Goal: Information Seeking & Learning: Check status

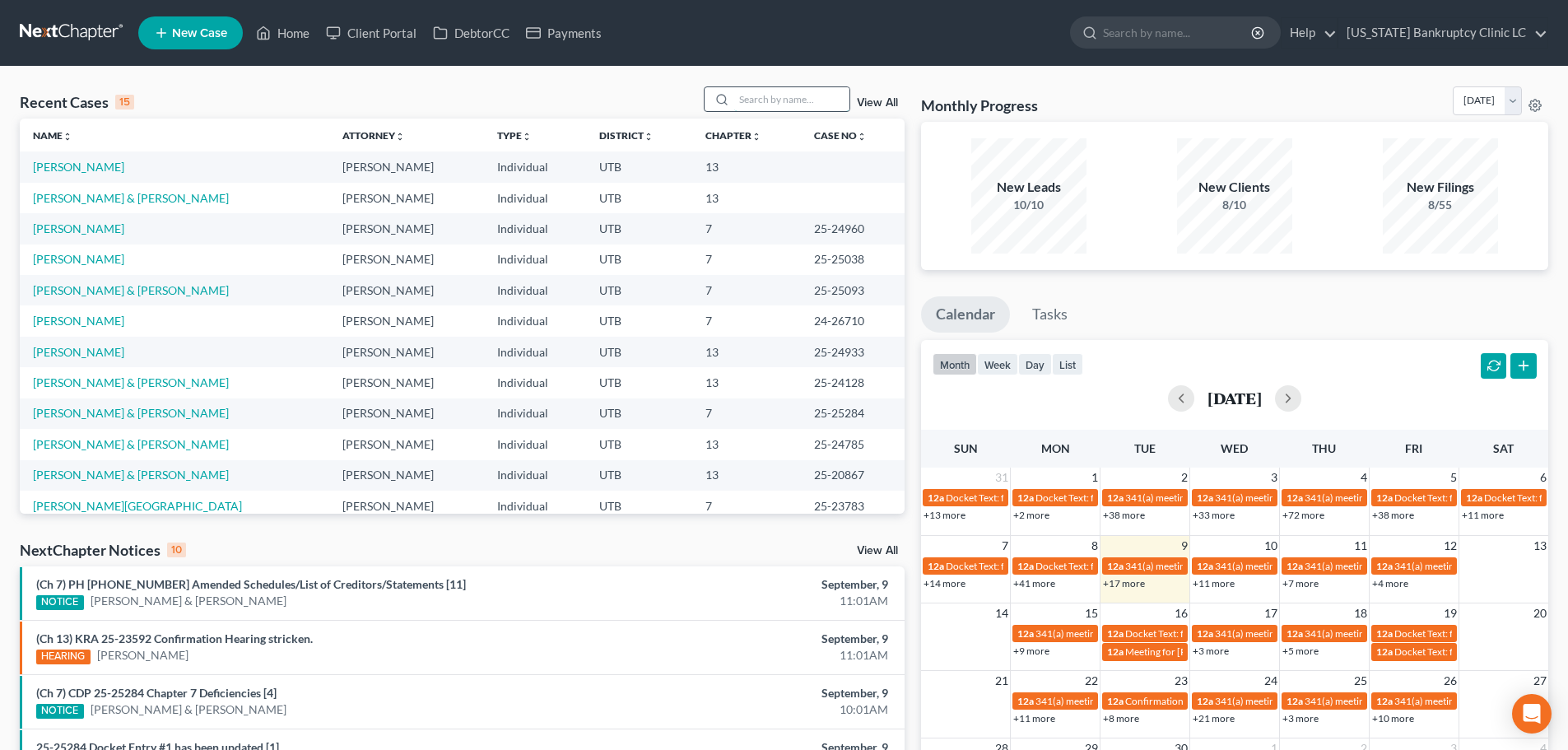
click at [757, 101] on input "search" at bounding box center [791, 99] width 116 height 23
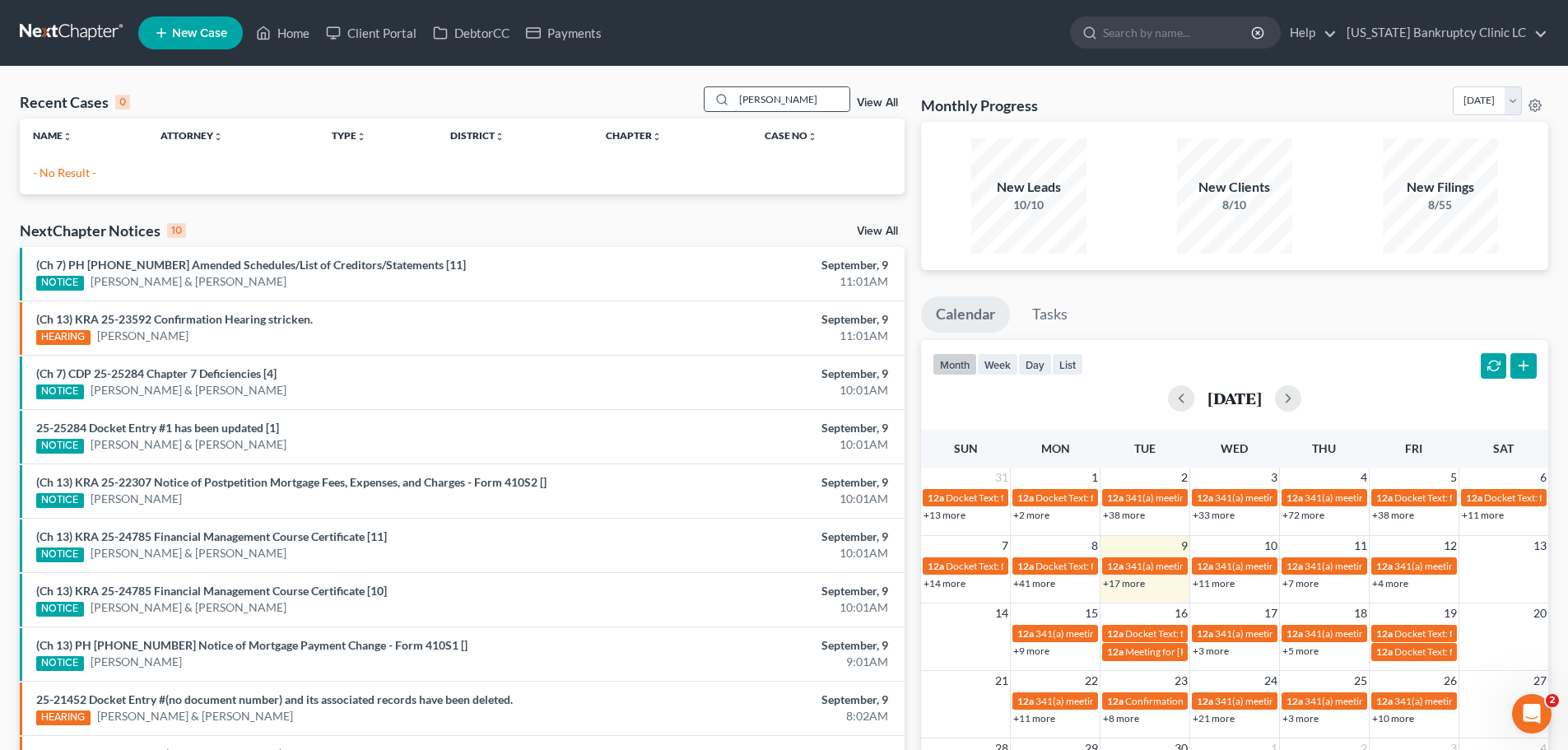
type input "bowen"
click at [282, 30] on link "Home" at bounding box center [283, 33] width 70 height 30
click at [781, 97] on input "bowen" at bounding box center [791, 99] width 116 height 23
click at [295, 26] on link "Home" at bounding box center [283, 33] width 70 height 30
click at [295, 28] on link "Home" at bounding box center [283, 33] width 70 height 30
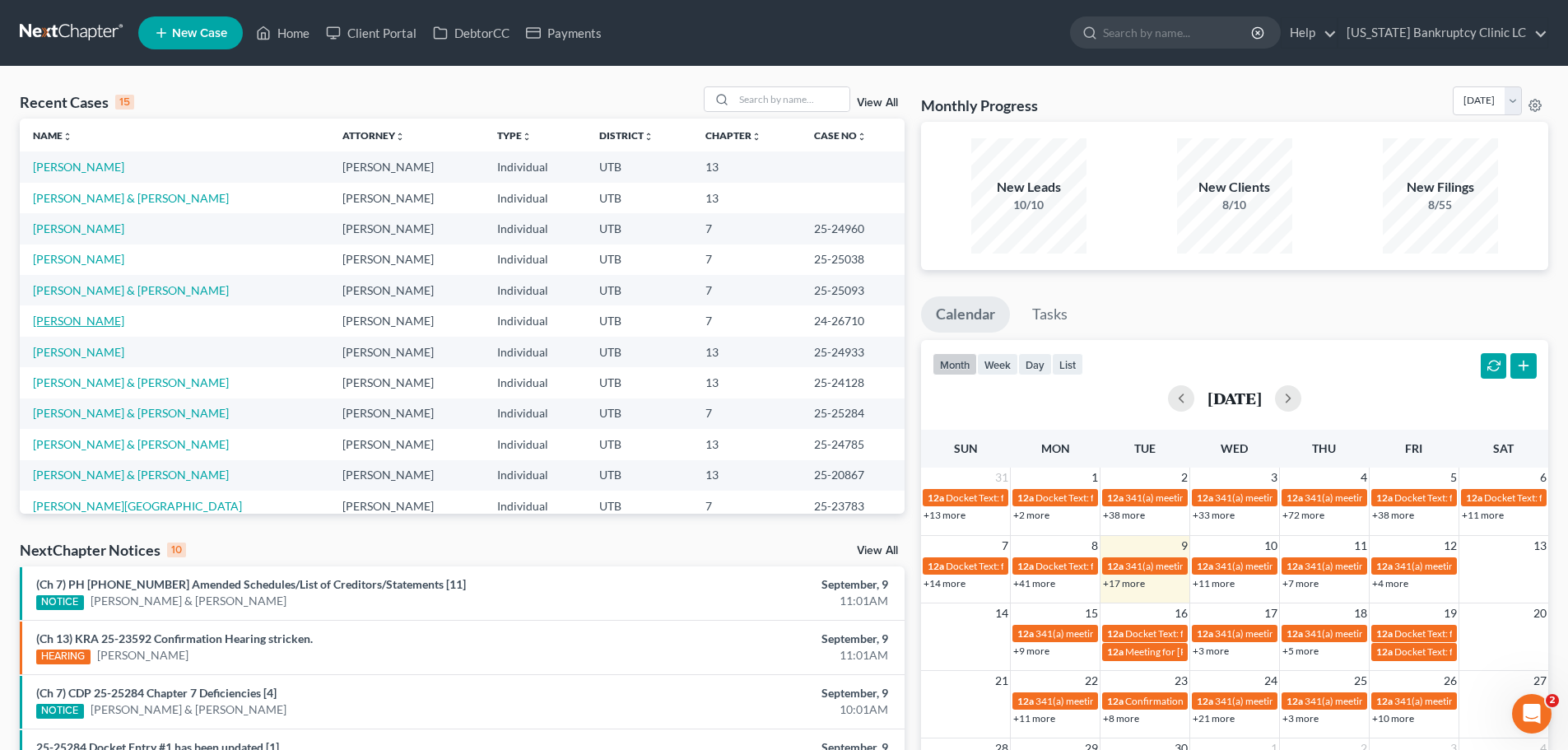
click at [81, 320] on link "[PERSON_NAME]" at bounding box center [78, 320] width 91 height 14
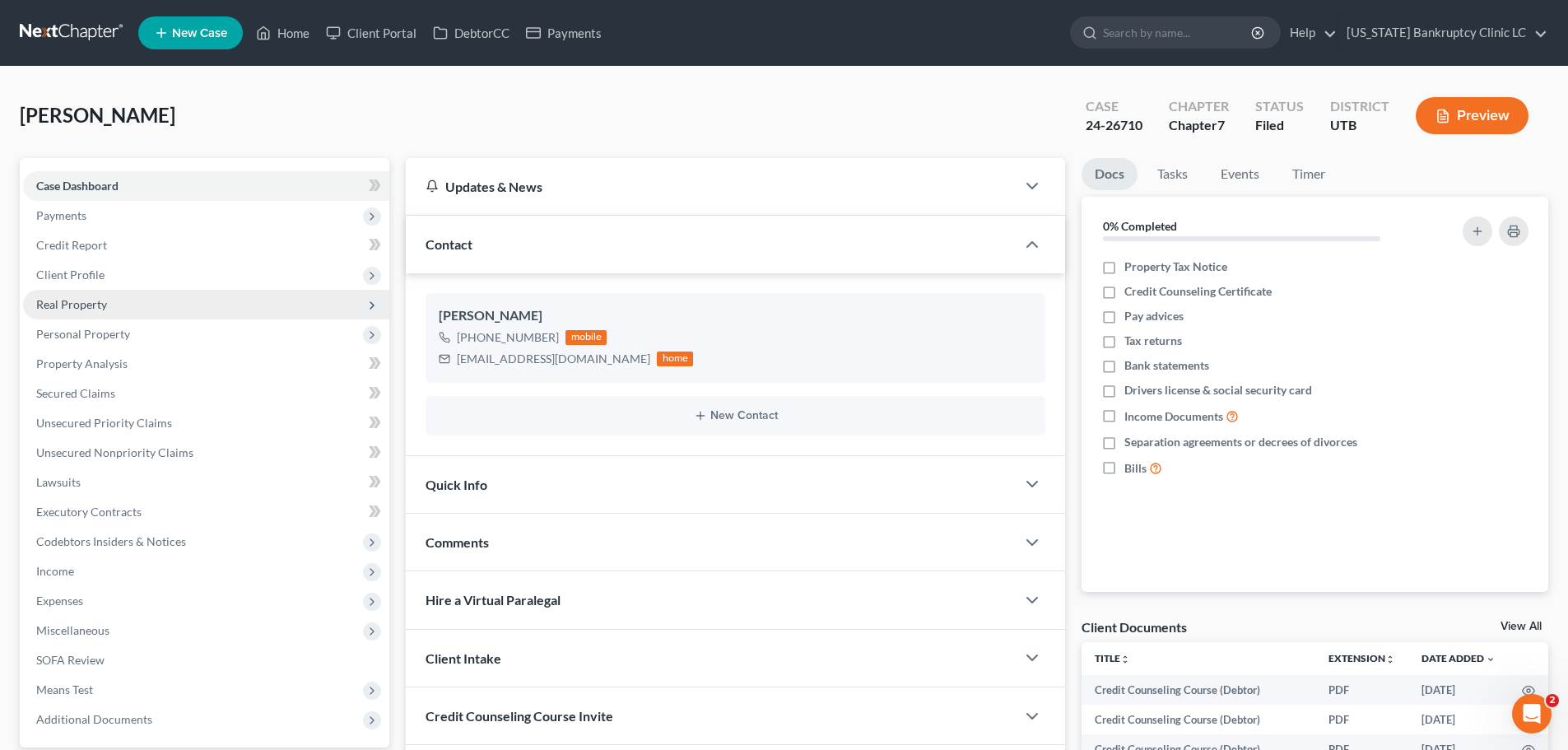
scroll to position [247, 0]
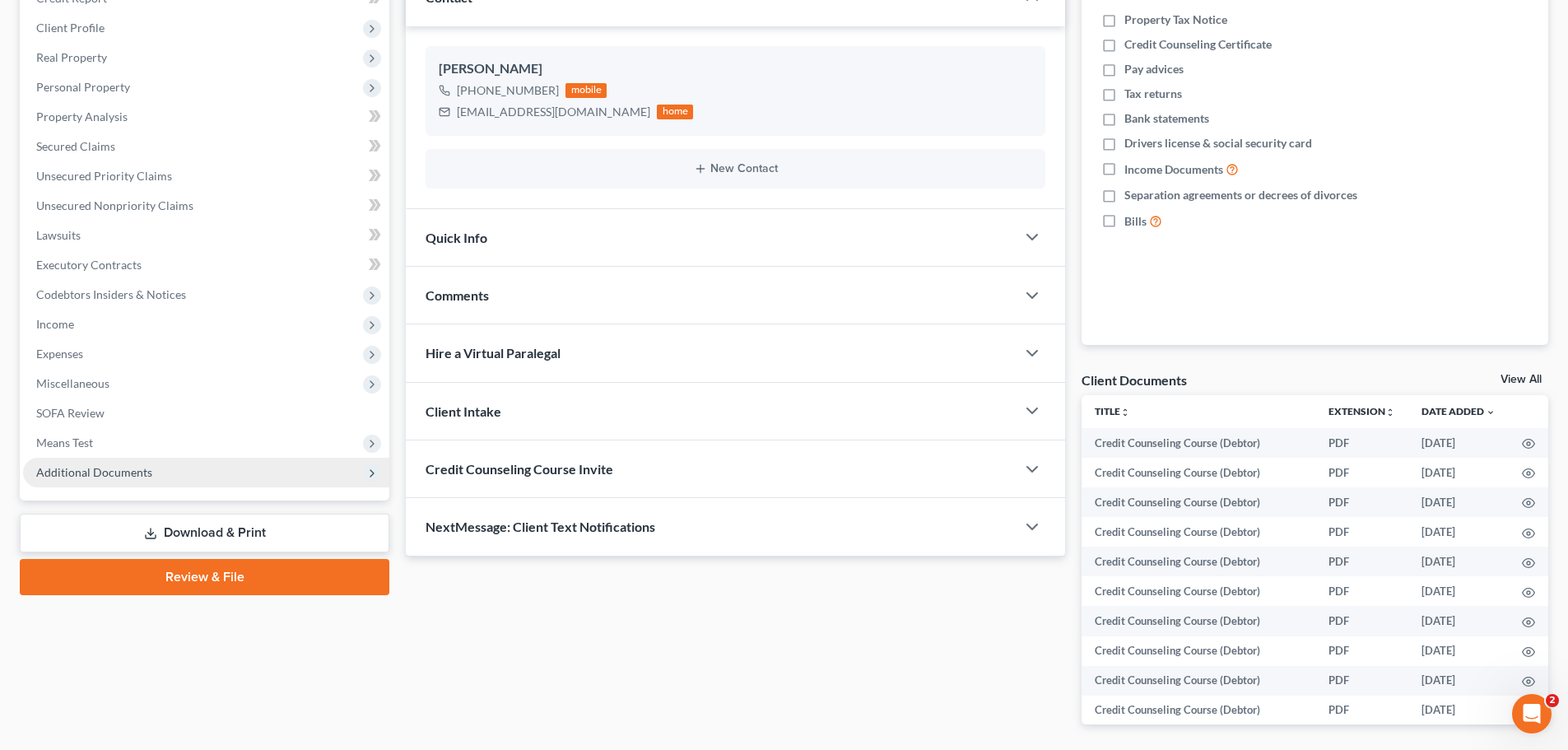
click at [154, 484] on span "Additional Documents" at bounding box center [207, 473] width 366 height 30
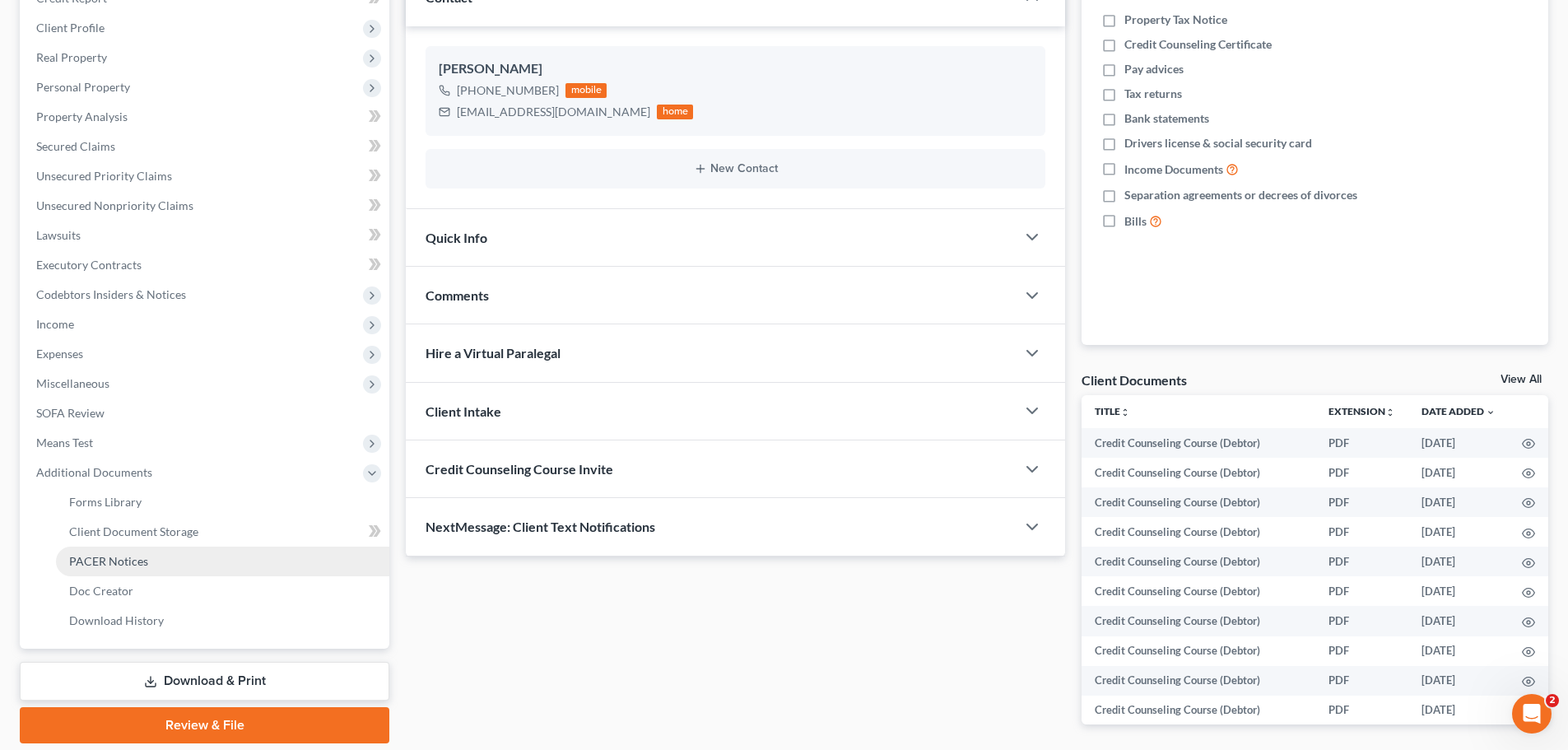
click at [138, 555] on span "PACER Notices" at bounding box center [109, 561] width 79 height 14
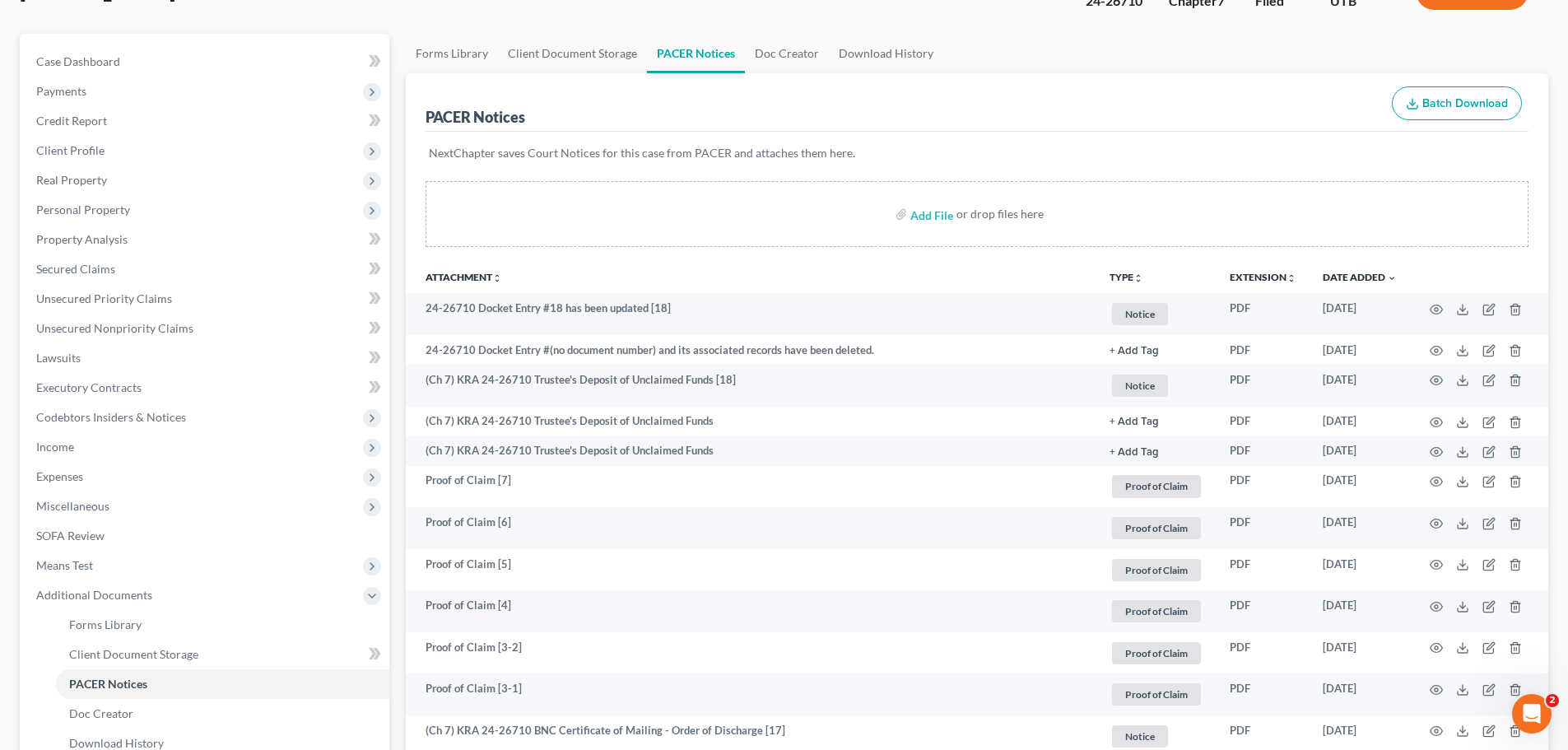
scroll to position [164, 0]
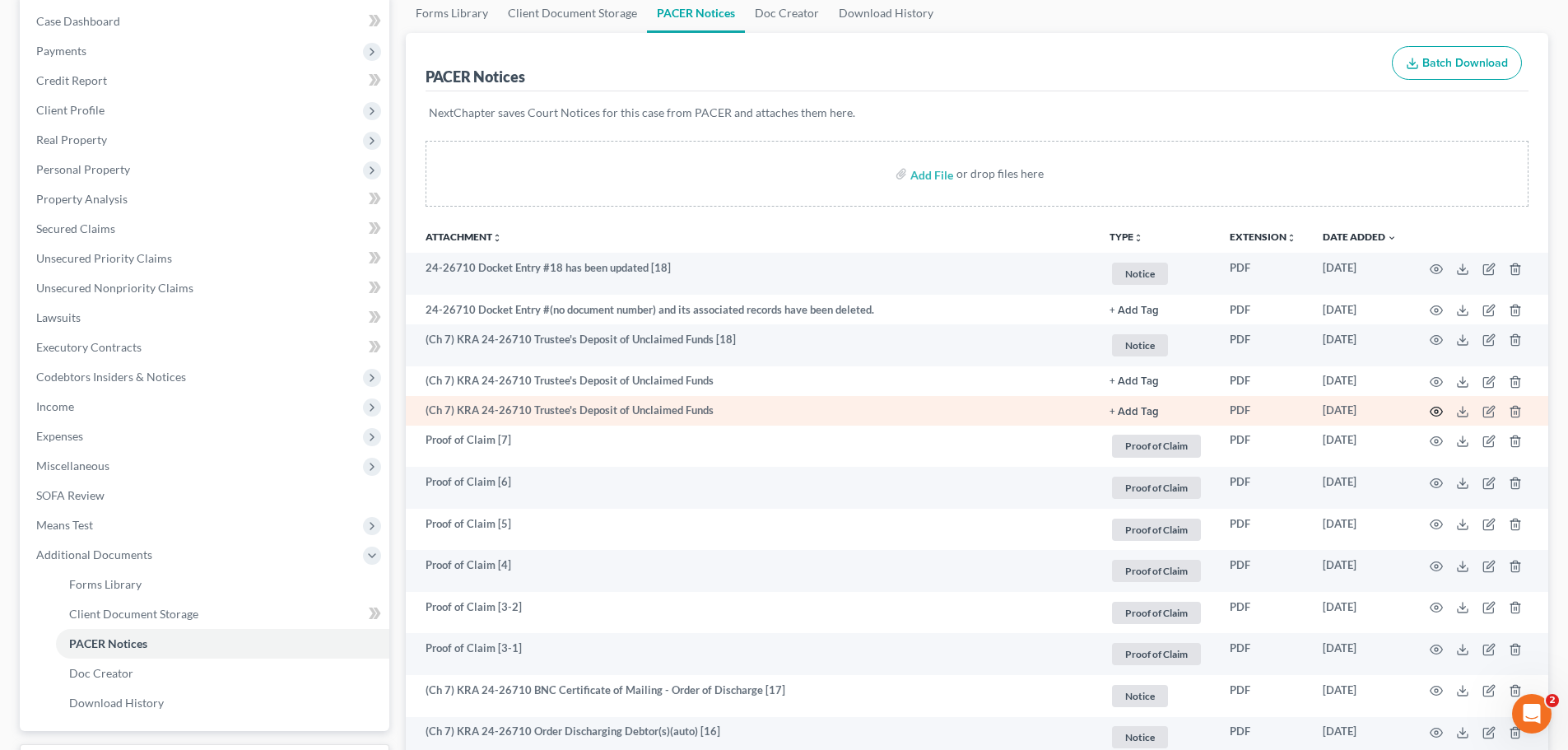
click at [1440, 409] on icon "button" at bounding box center [1436, 413] width 12 height 9
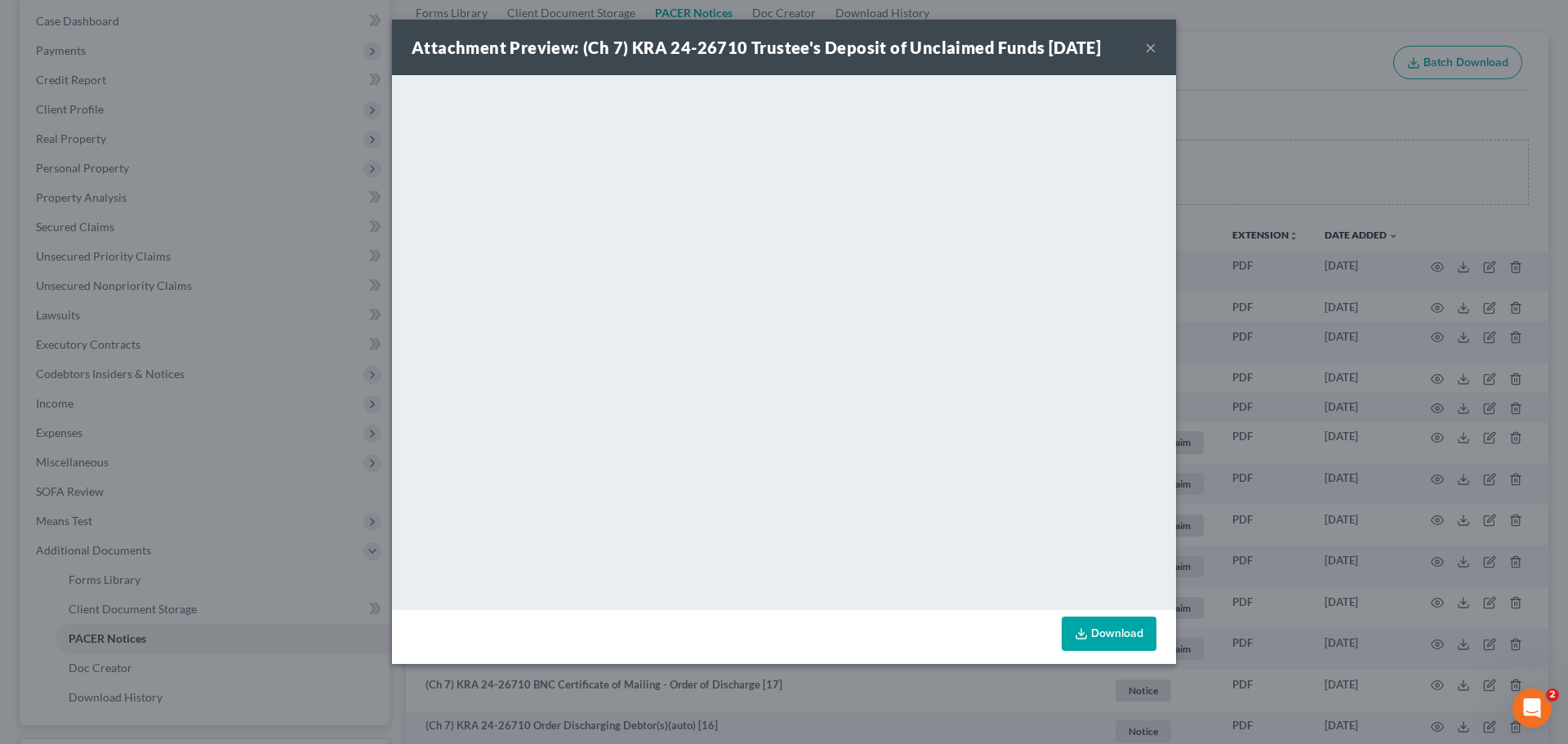
click at [1156, 43] on button "×" at bounding box center [1150, 47] width 11 height 20
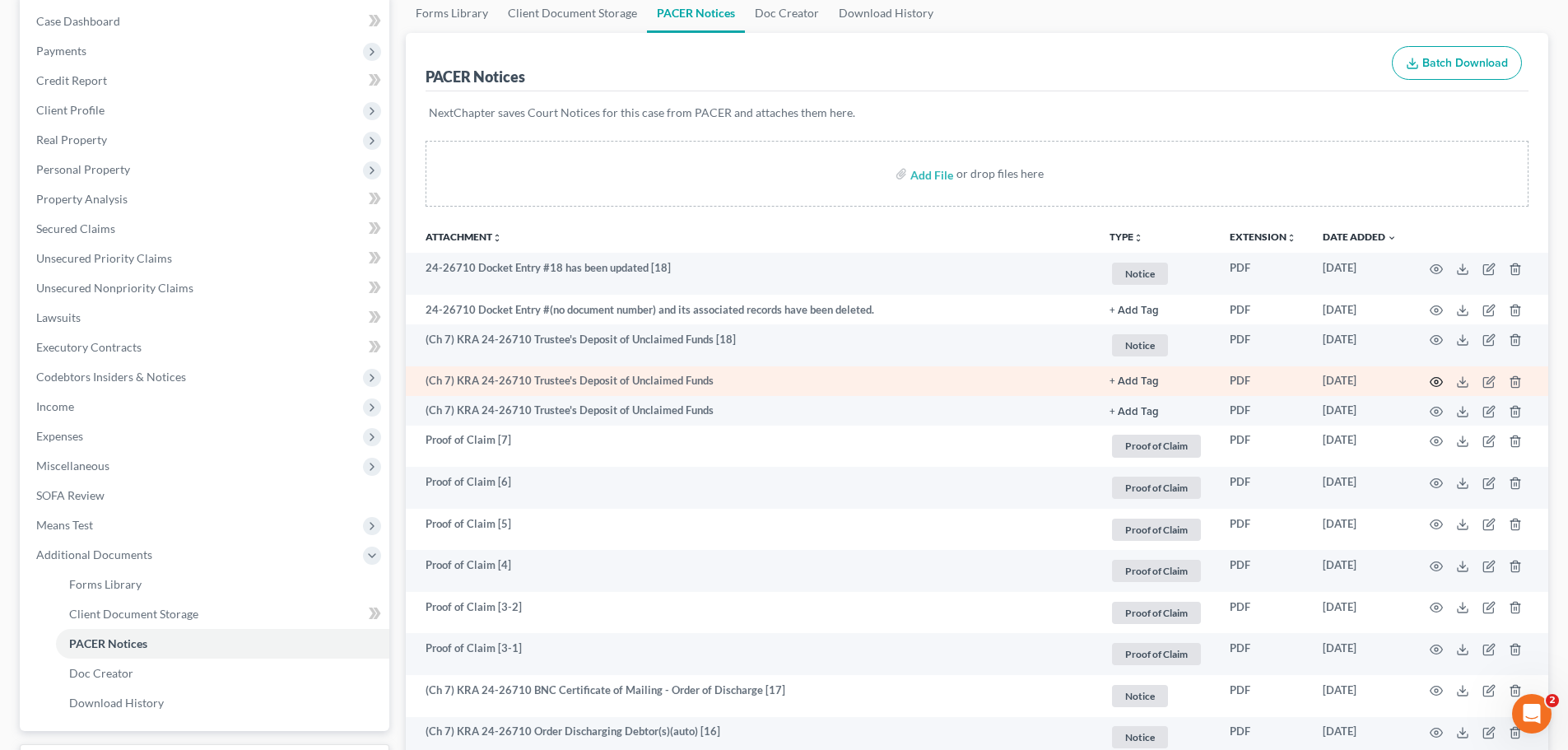
click at [1441, 379] on icon "button" at bounding box center [1436, 382] width 13 height 13
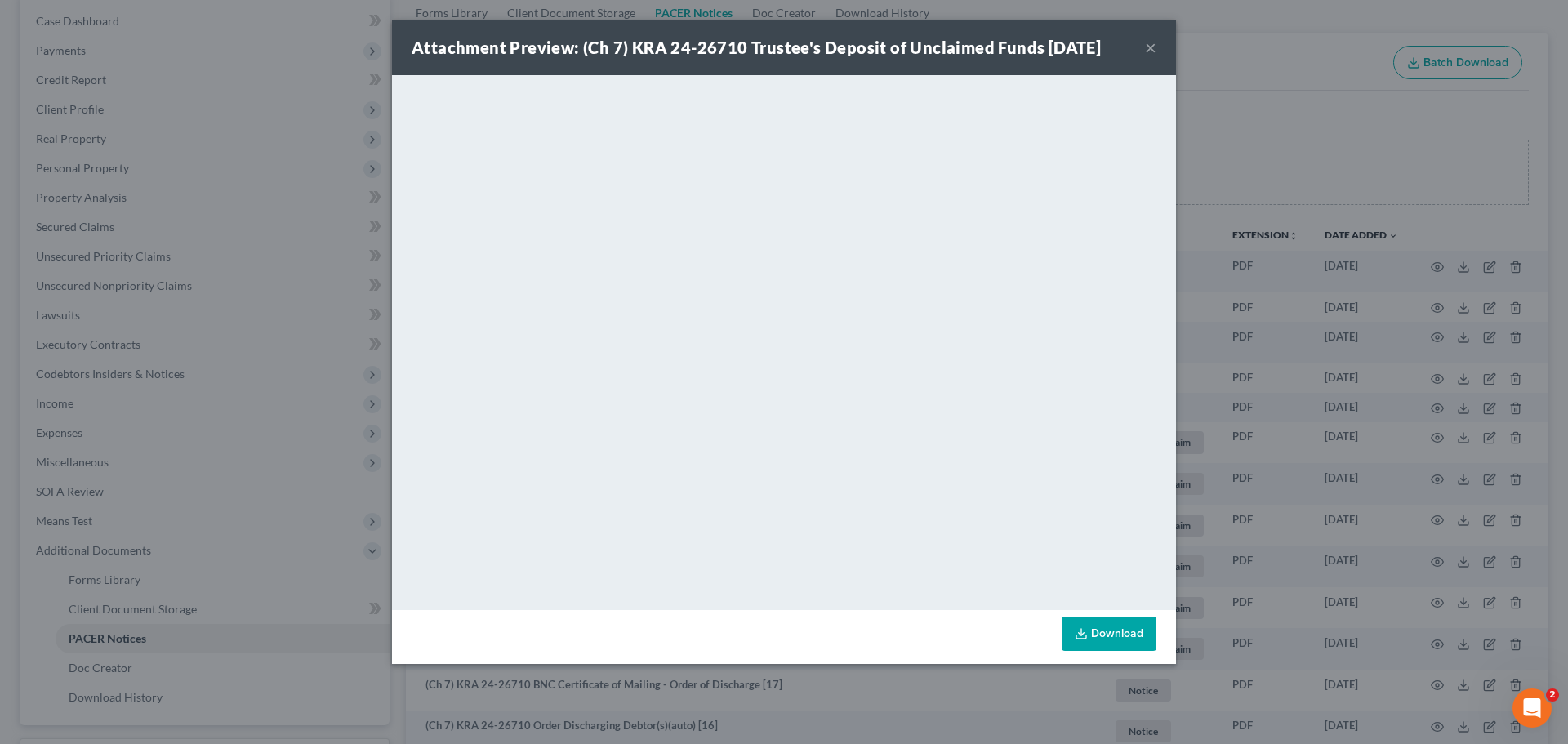
click at [1150, 43] on button "×" at bounding box center [1150, 47] width 11 height 20
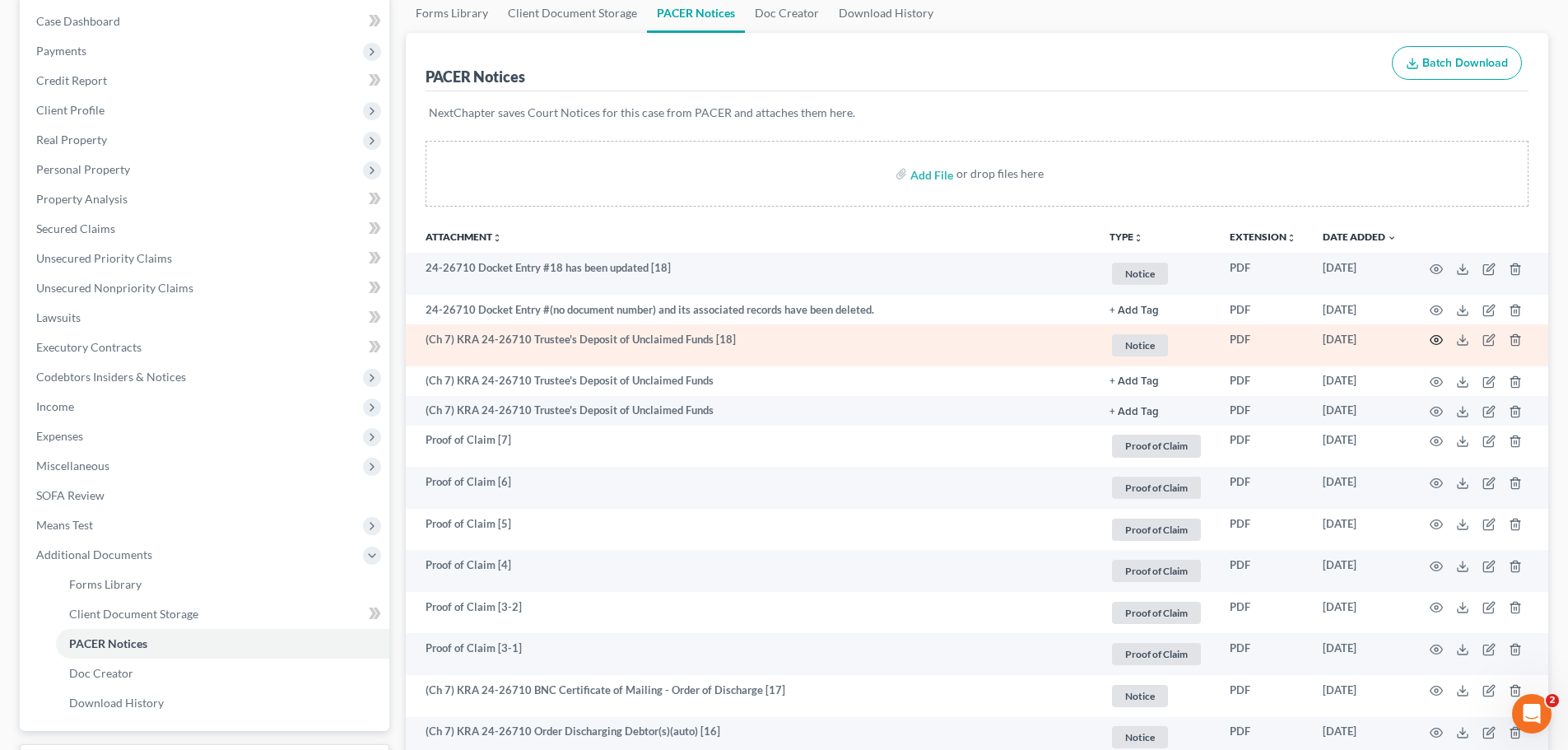
click at [1435, 337] on icon "button" at bounding box center [1436, 340] width 13 height 13
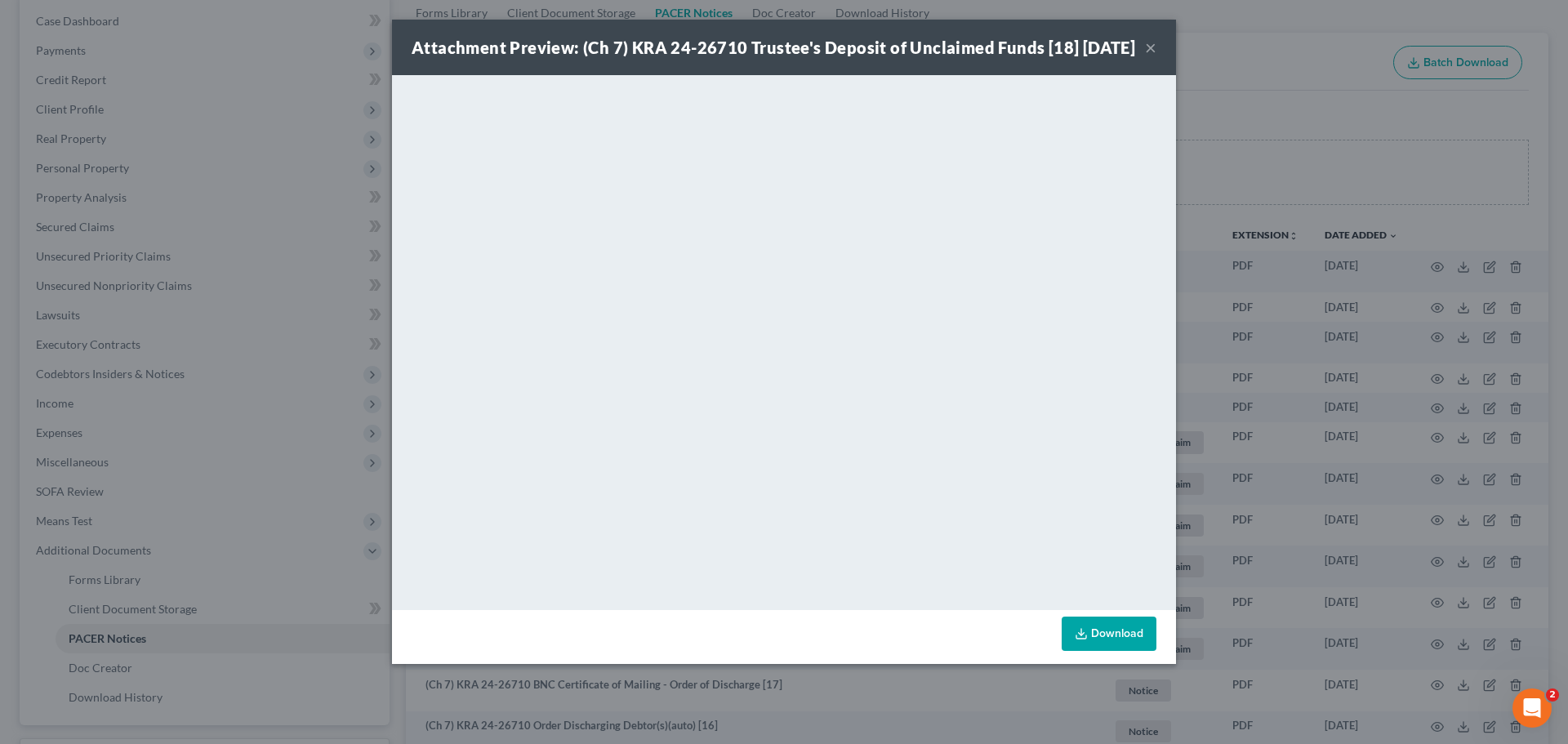
click at [1149, 57] on button "×" at bounding box center [1150, 47] width 11 height 20
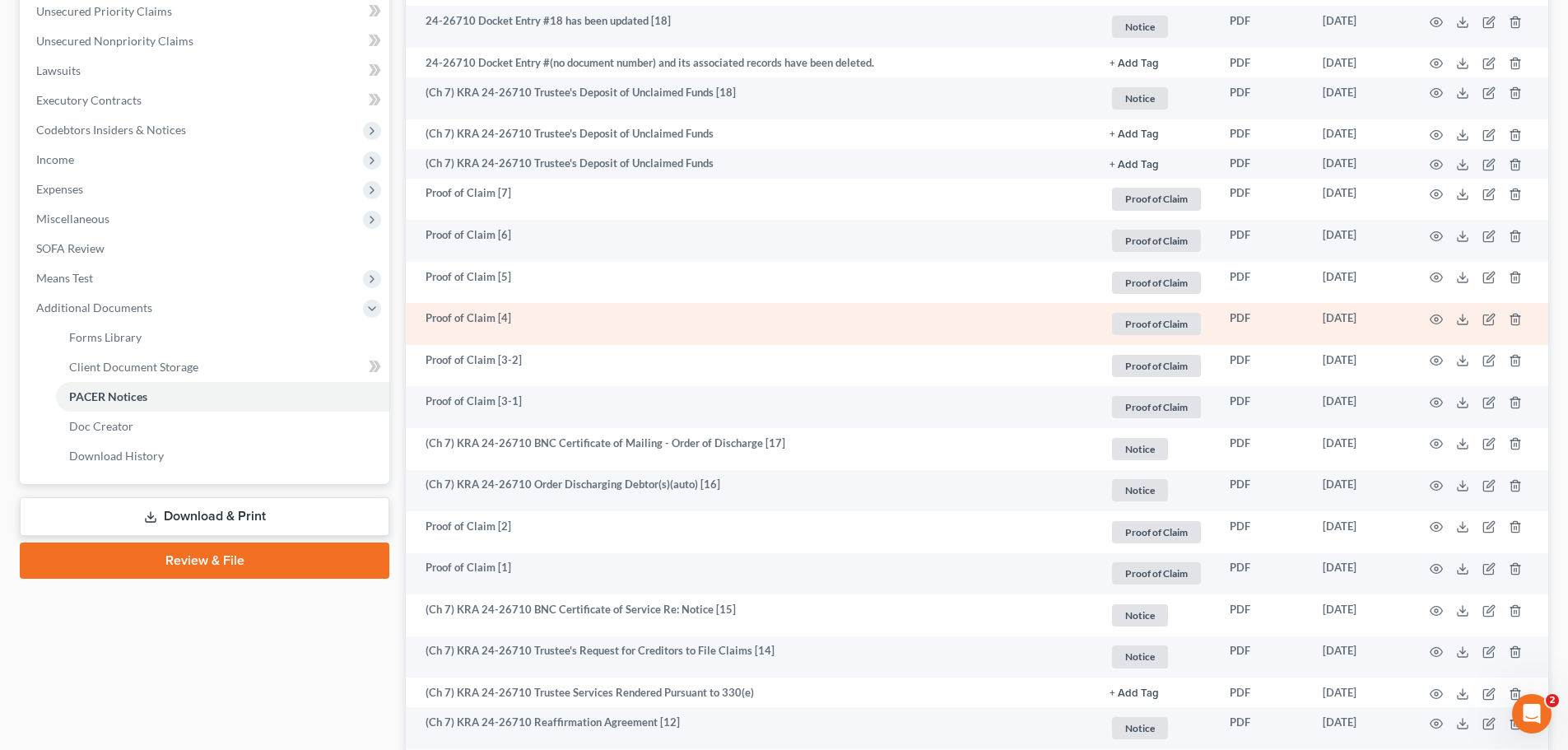
scroll to position [494, 0]
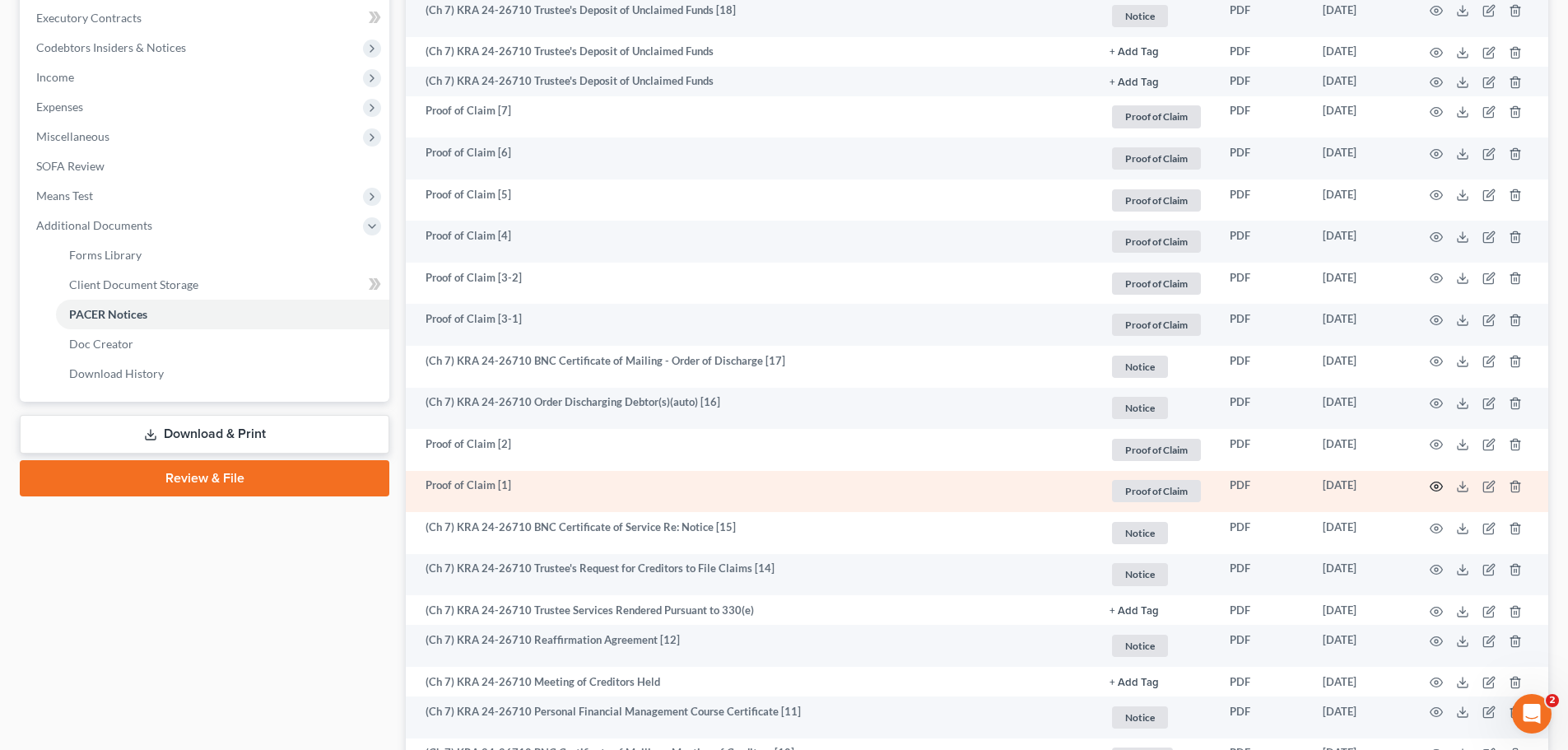
click at [1431, 486] on icon "button" at bounding box center [1436, 487] width 13 height 13
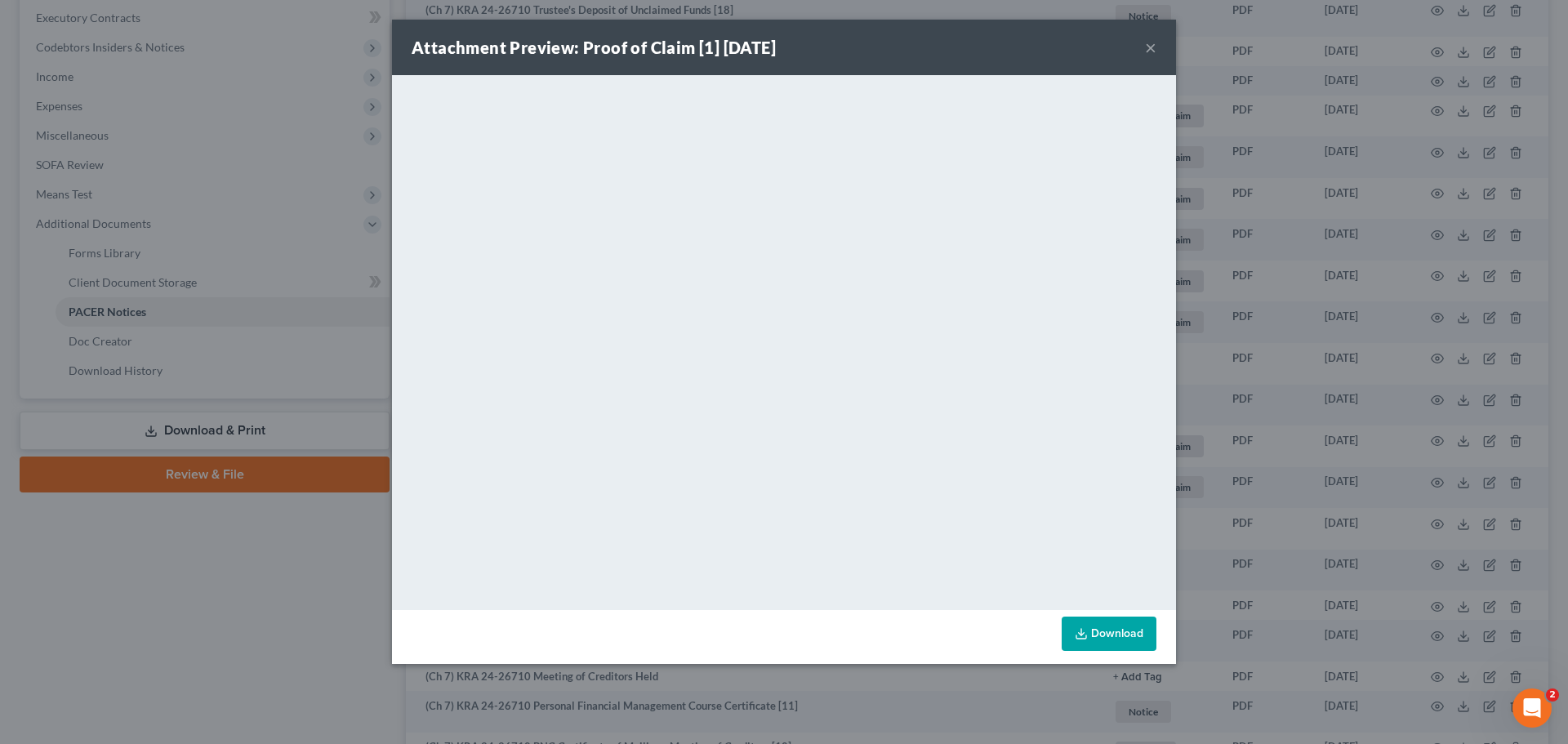
click at [1153, 46] on button "×" at bounding box center [1150, 47] width 11 height 20
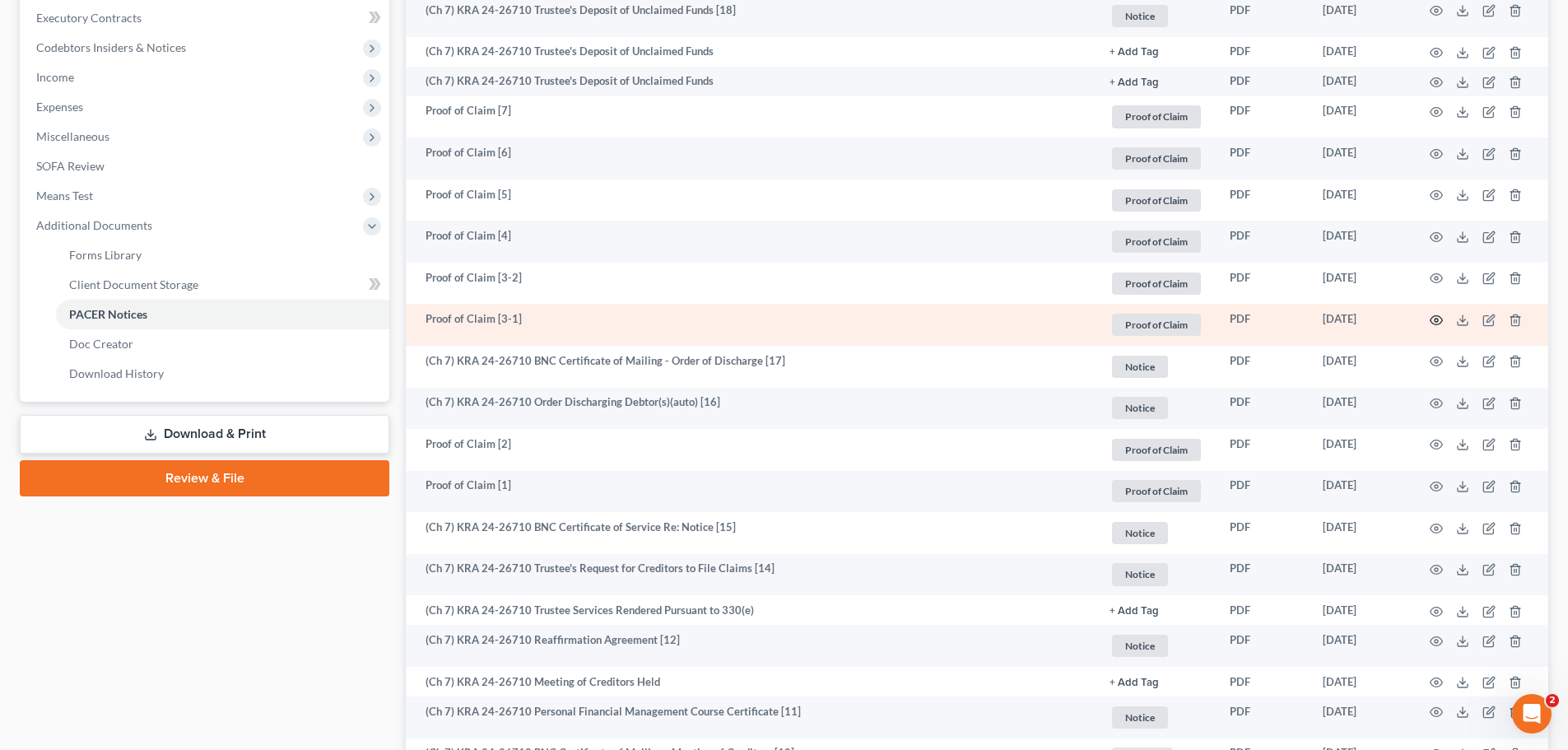
click at [1438, 316] on icon "button" at bounding box center [1436, 320] width 12 height 9
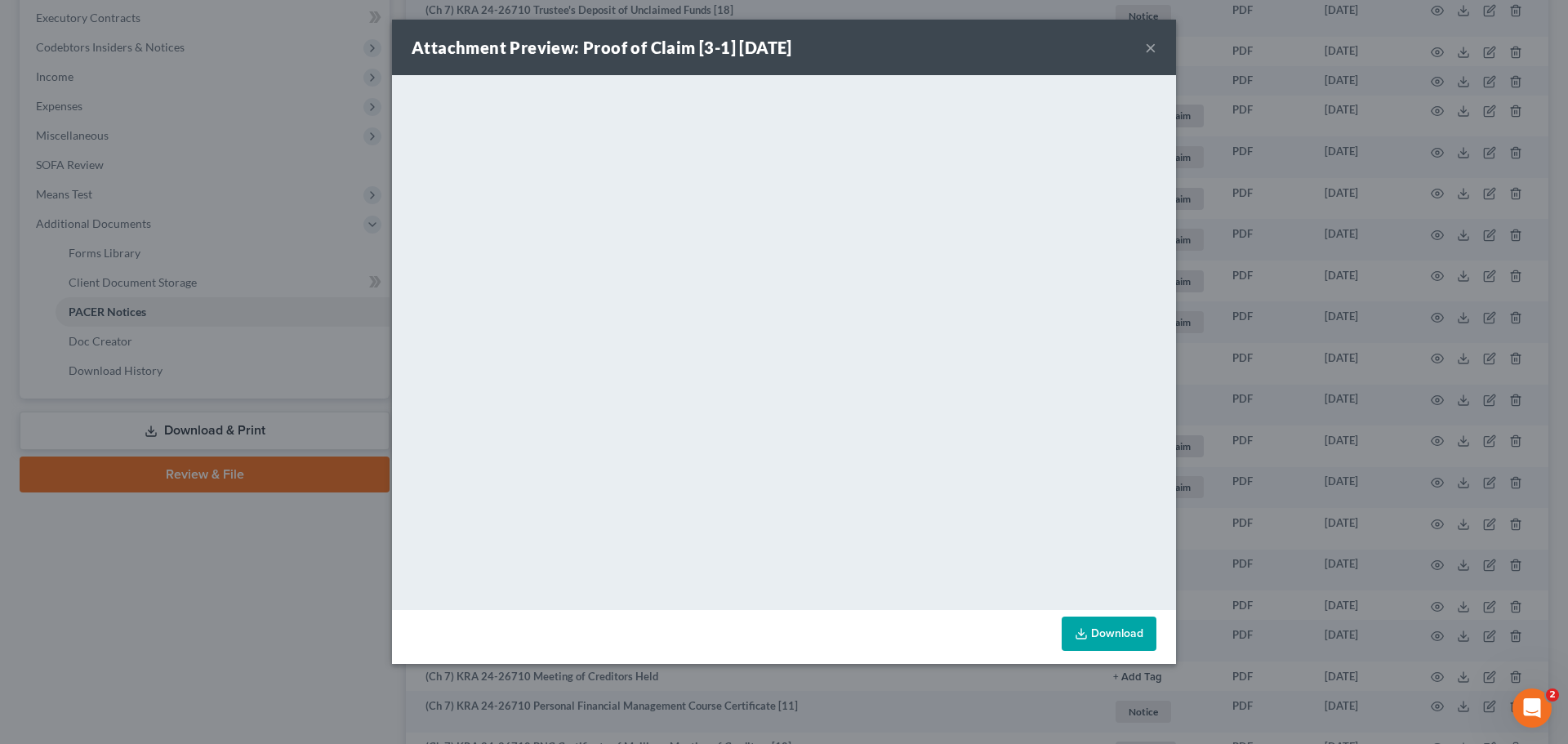
click at [1149, 49] on button "×" at bounding box center [1150, 47] width 11 height 20
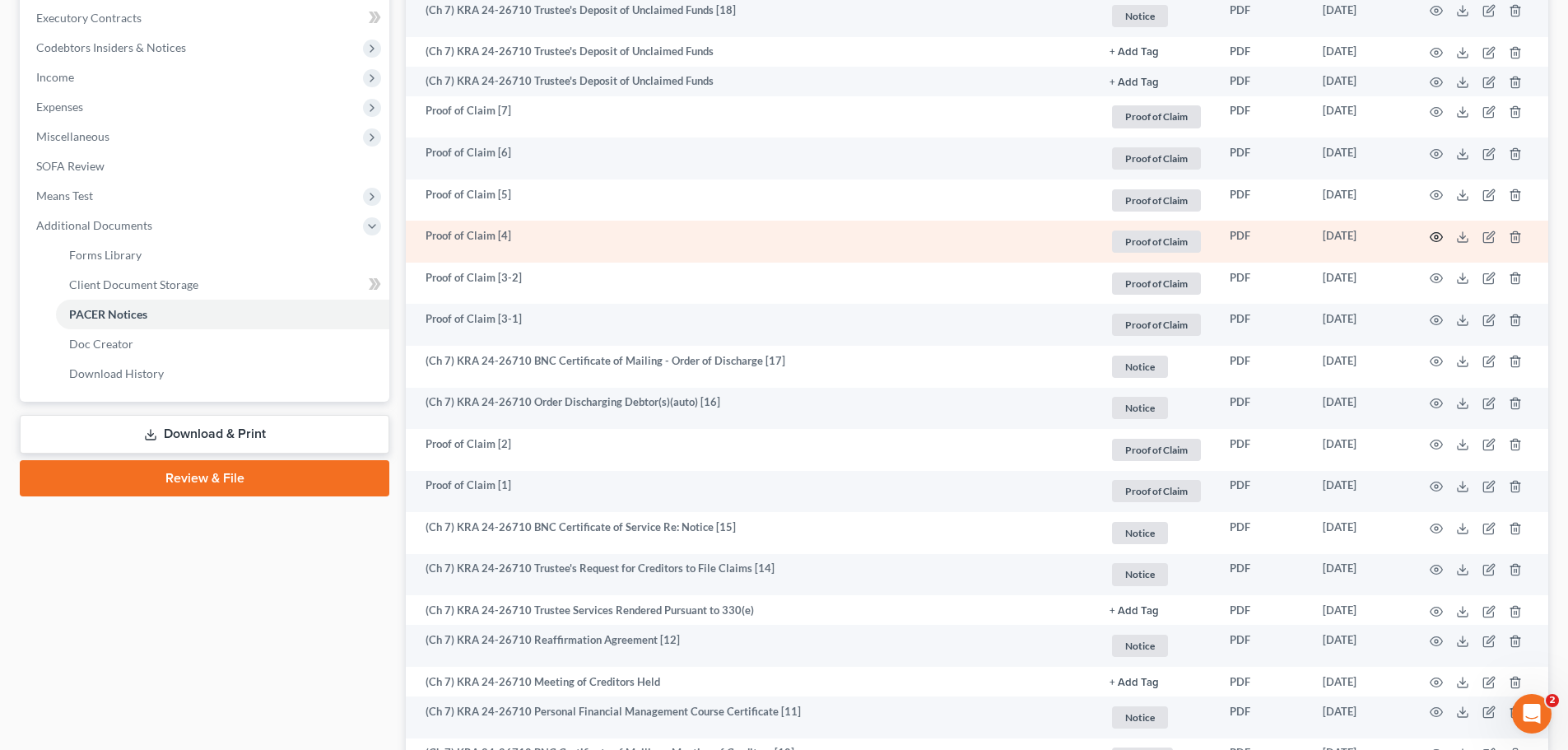
click at [1433, 236] on icon "button" at bounding box center [1436, 237] width 13 height 13
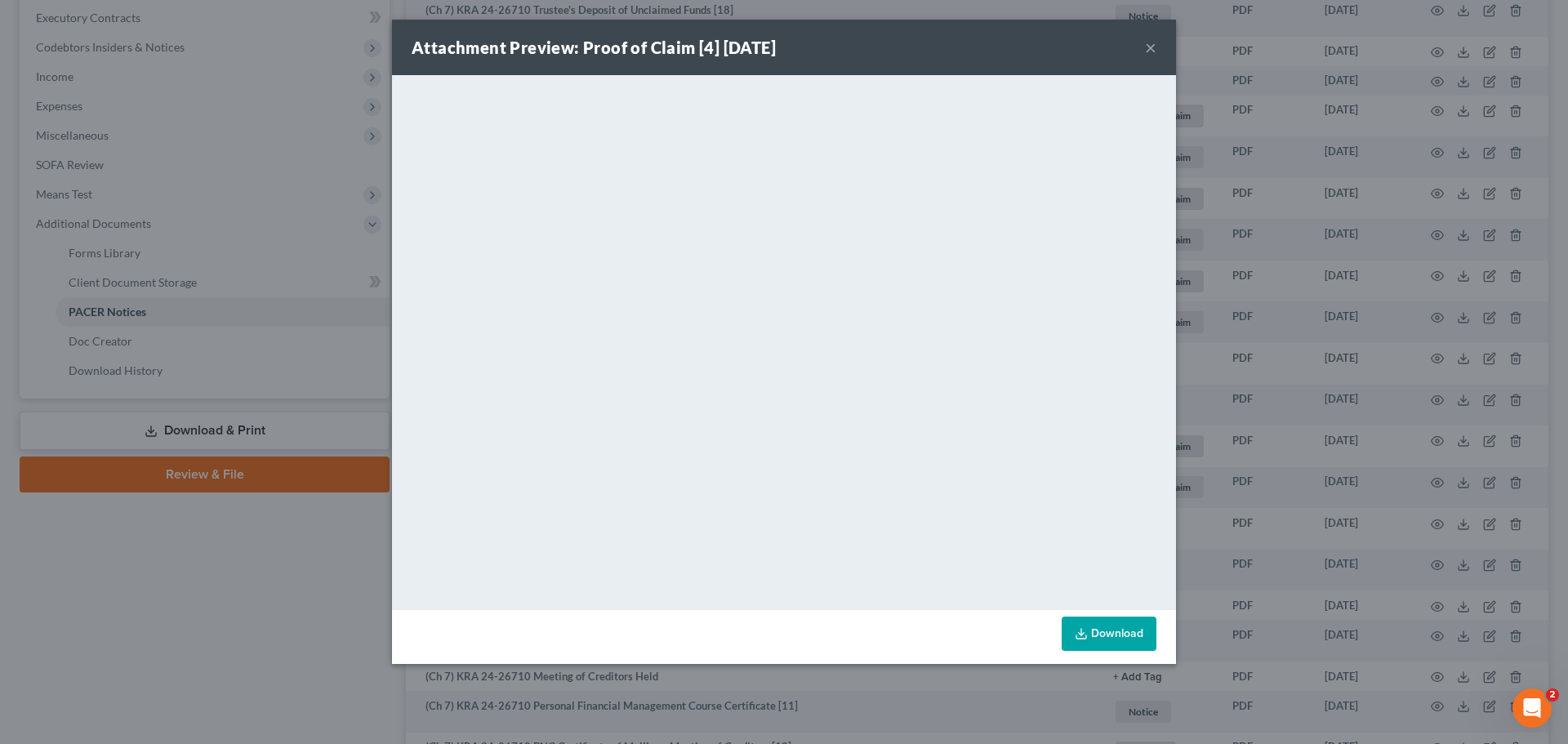
click at [1149, 47] on button "×" at bounding box center [1150, 47] width 11 height 20
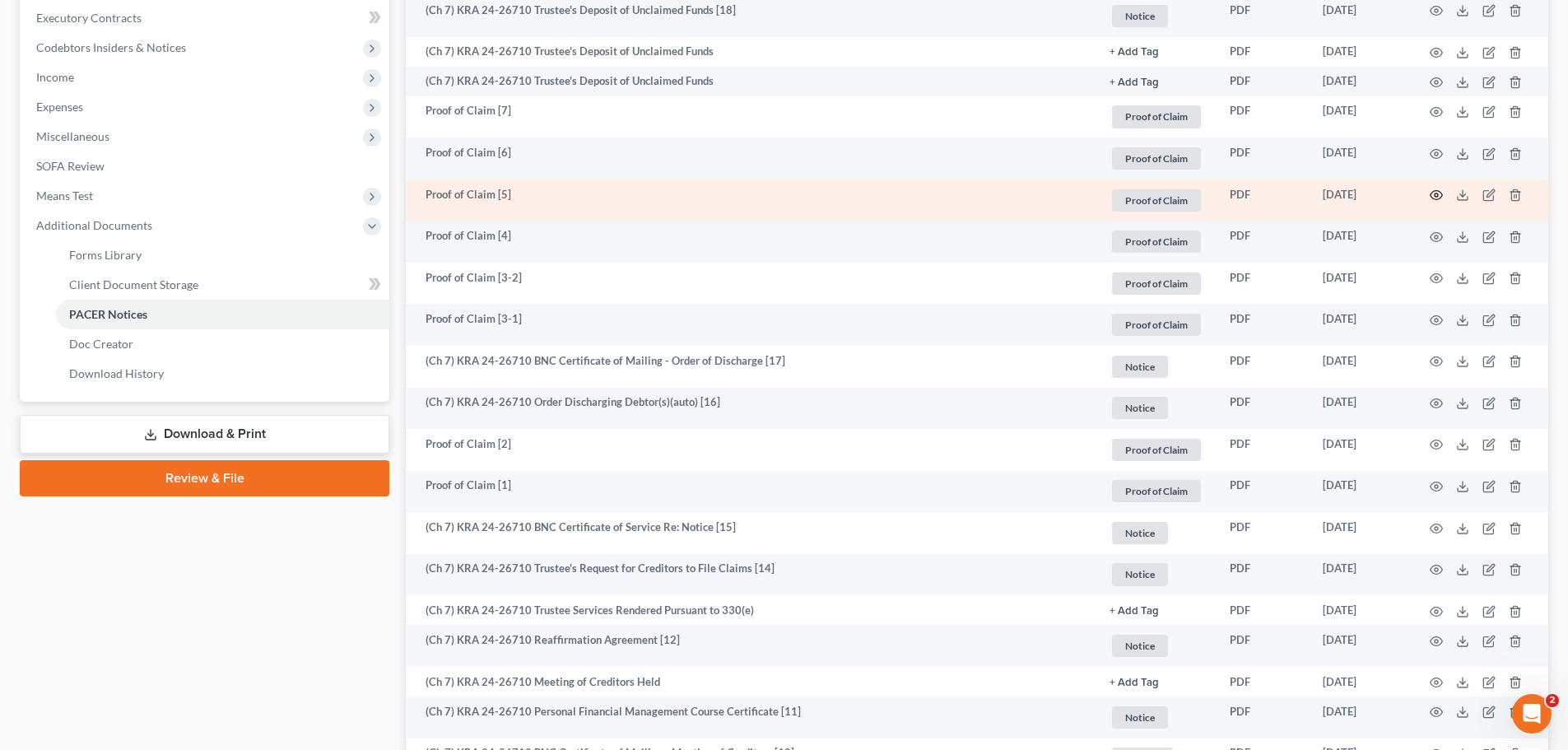
click at [1436, 189] on icon "button" at bounding box center [1436, 195] width 13 height 13
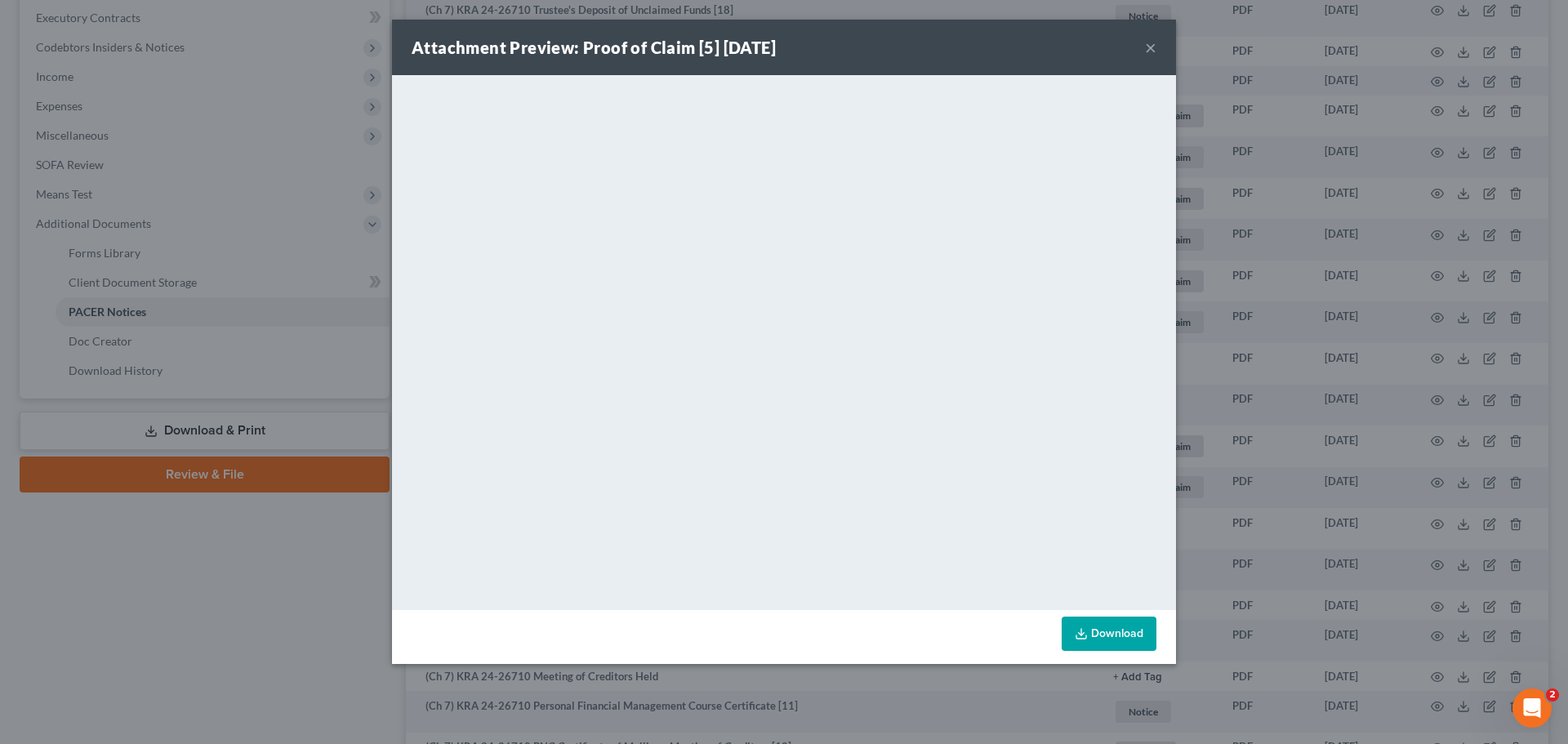
click at [1148, 43] on button "×" at bounding box center [1150, 47] width 11 height 20
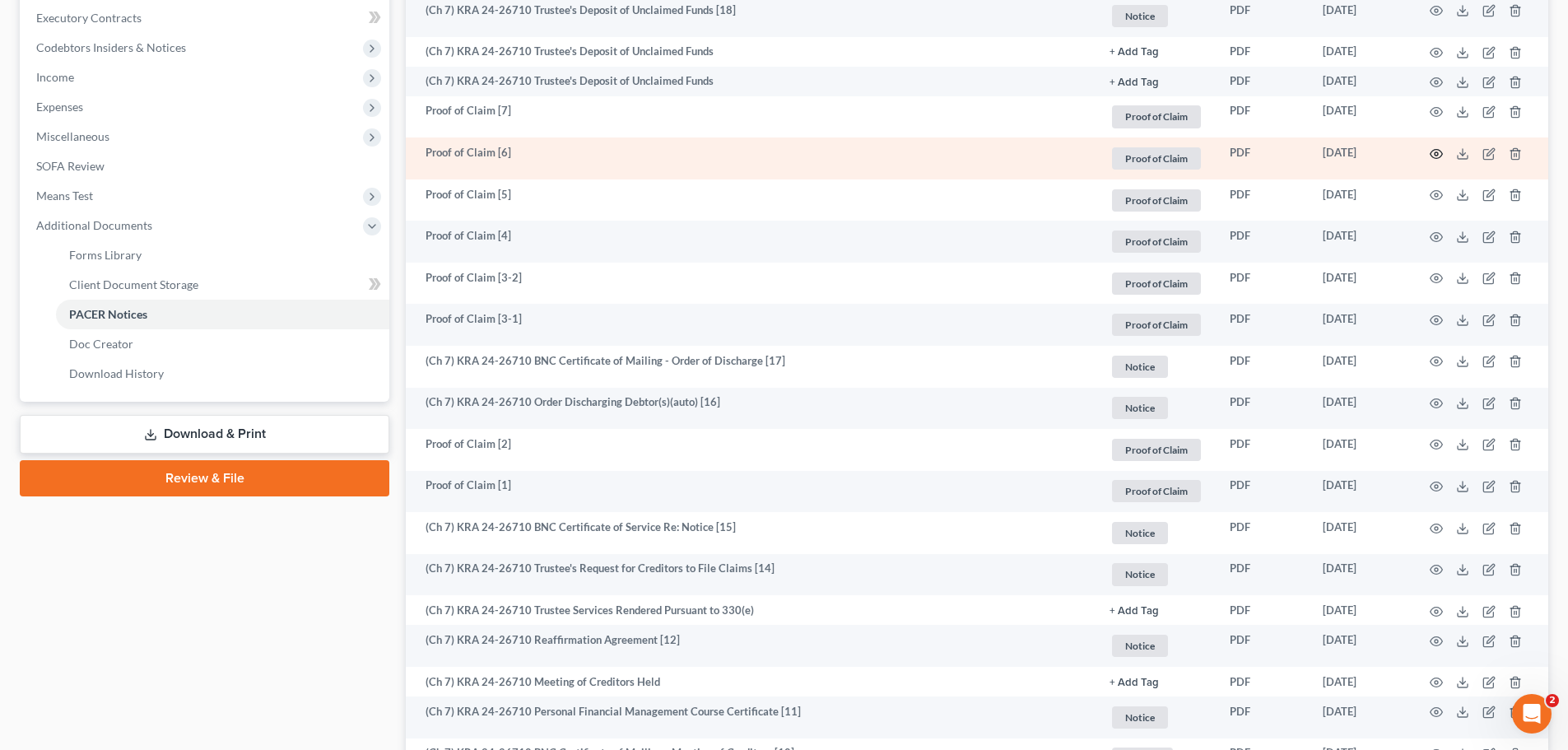
click at [1434, 152] on icon "button" at bounding box center [1436, 154] width 13 height 13
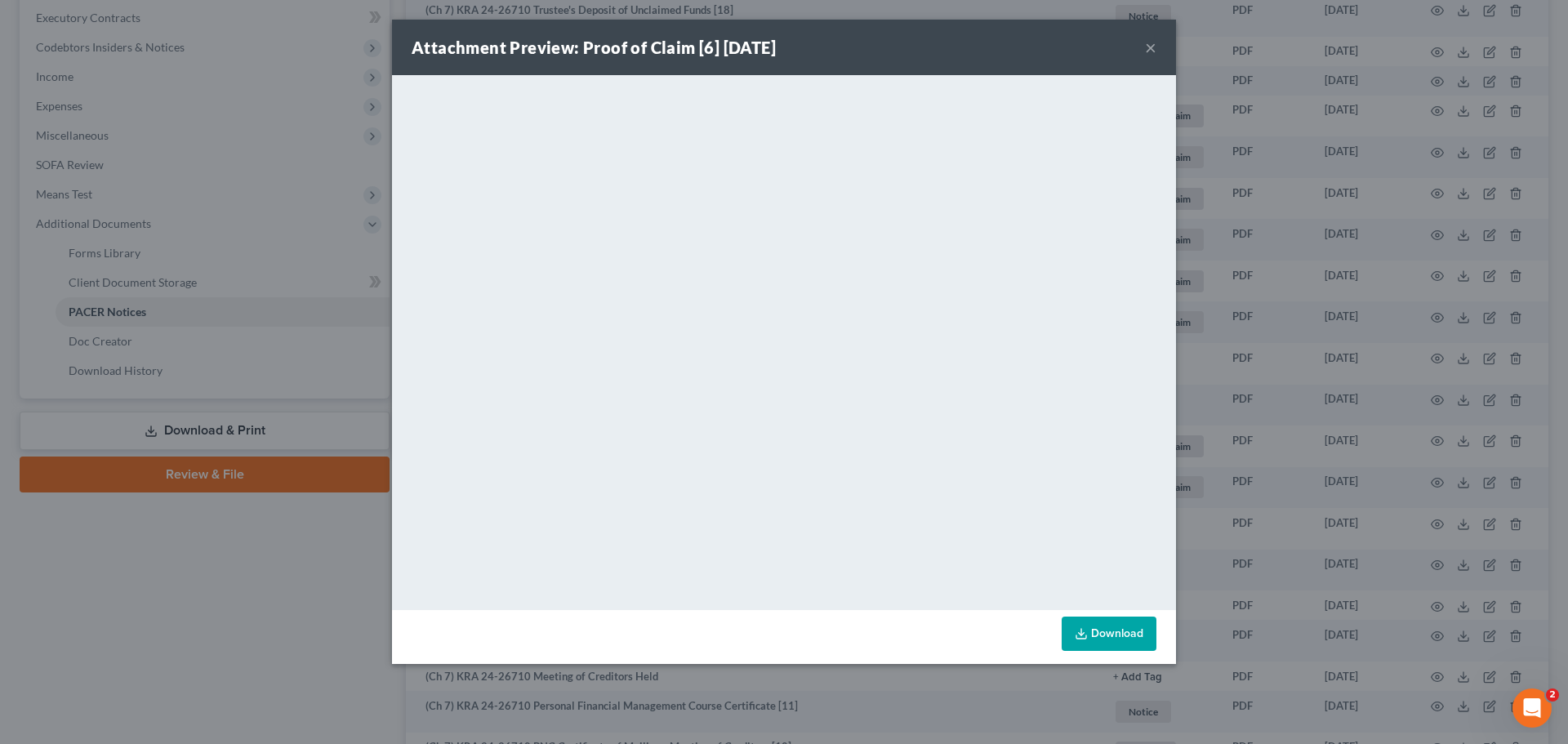
click at [1149, 48] on button "×" at bounding box center [1150, 47] width 11 height 20
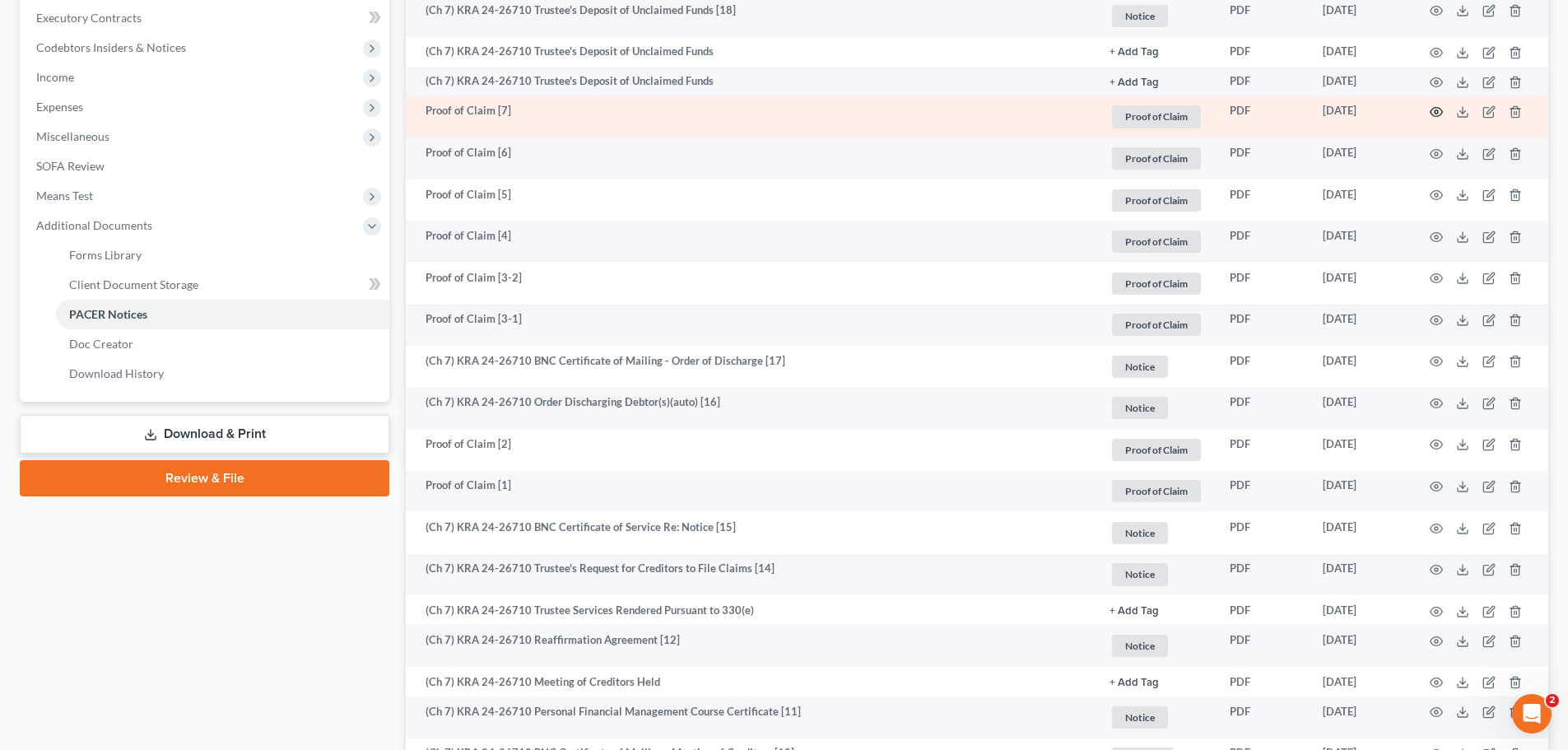
click at [1436, 112] on icon "button" at bounding box center [1436, 112] width 13 height 13
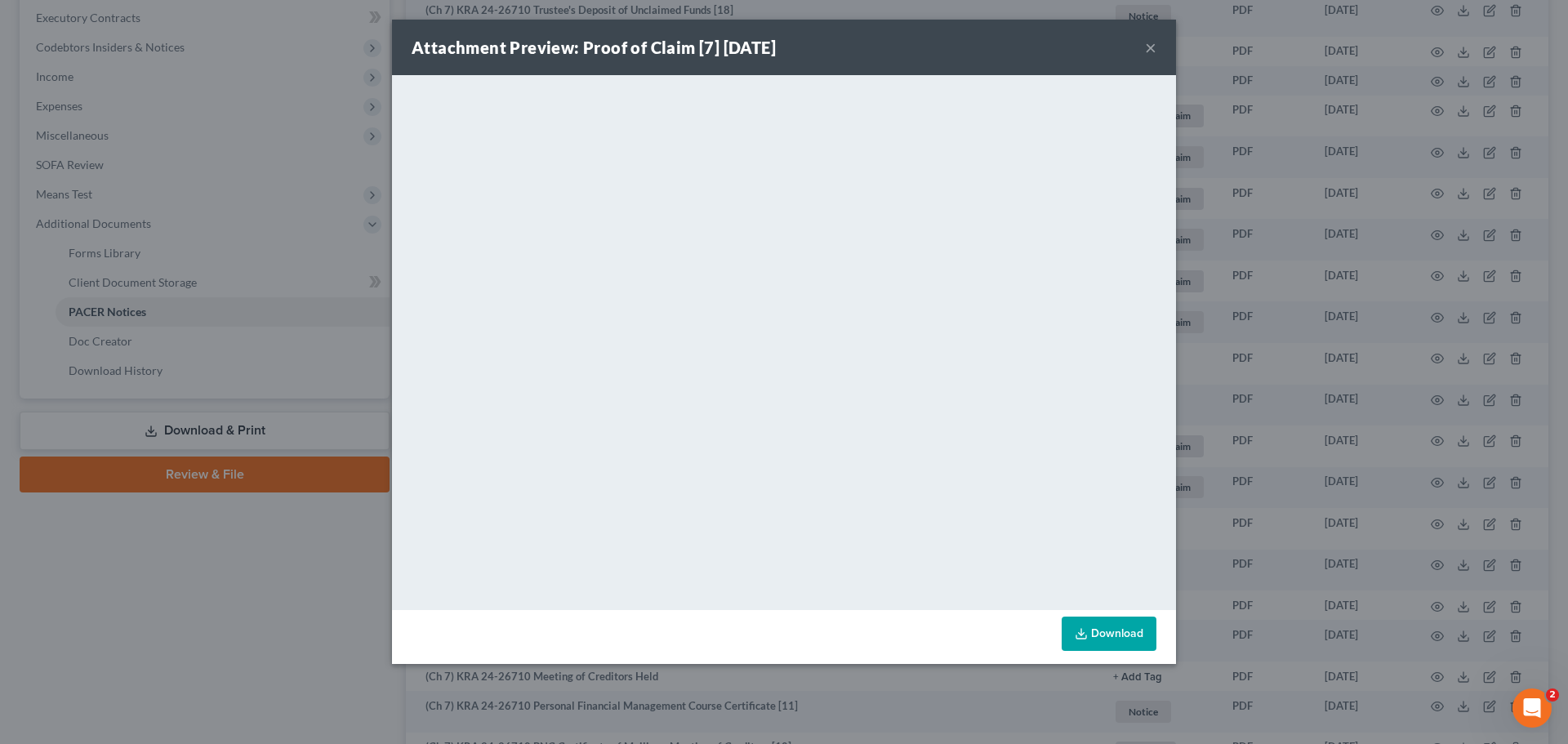
click at [1151, 46] on button "×" at bounding box center [1150, 47] width 11 height 20
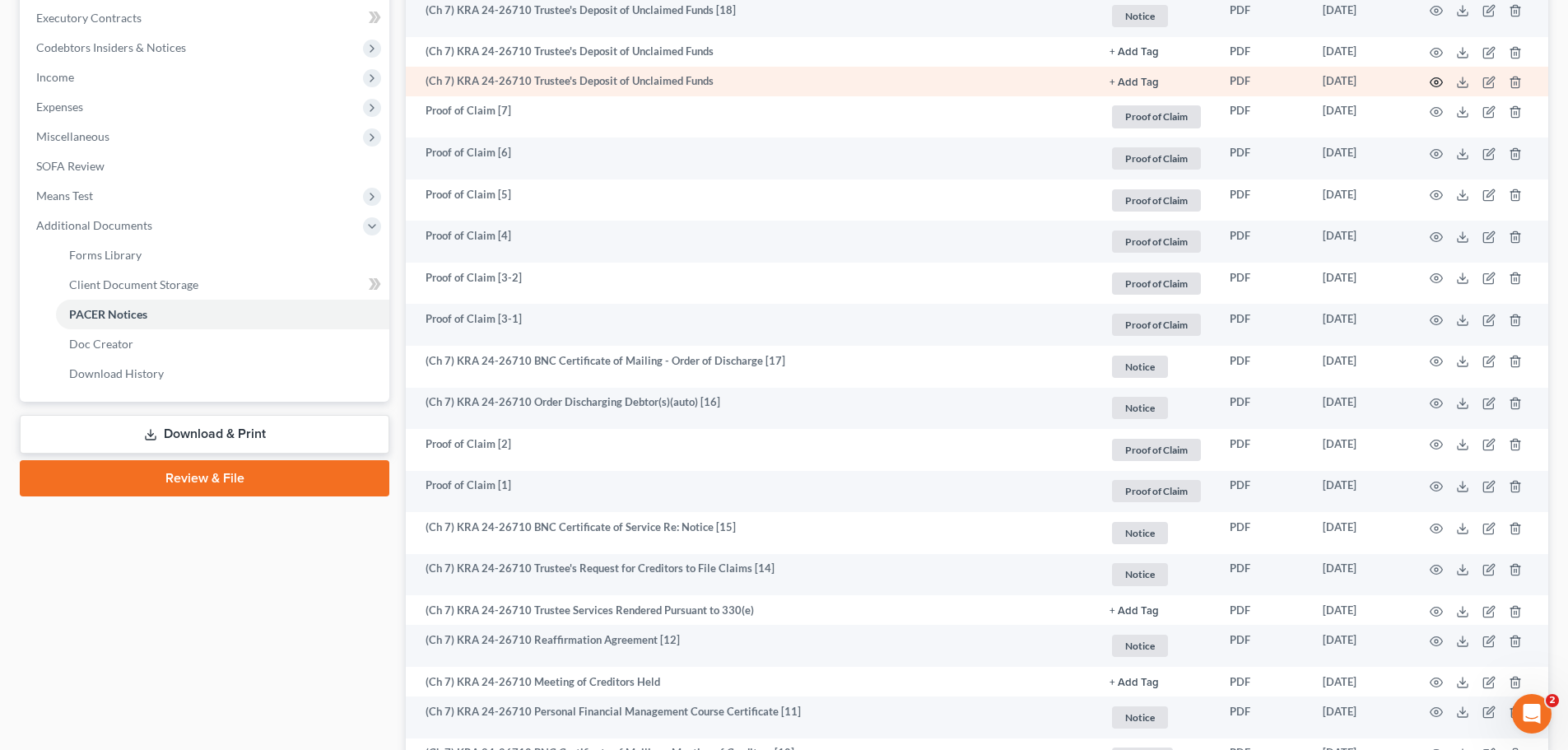
click at [1435, 77] on icon "button" at bounding box center [1436, 83] width 13 height 13
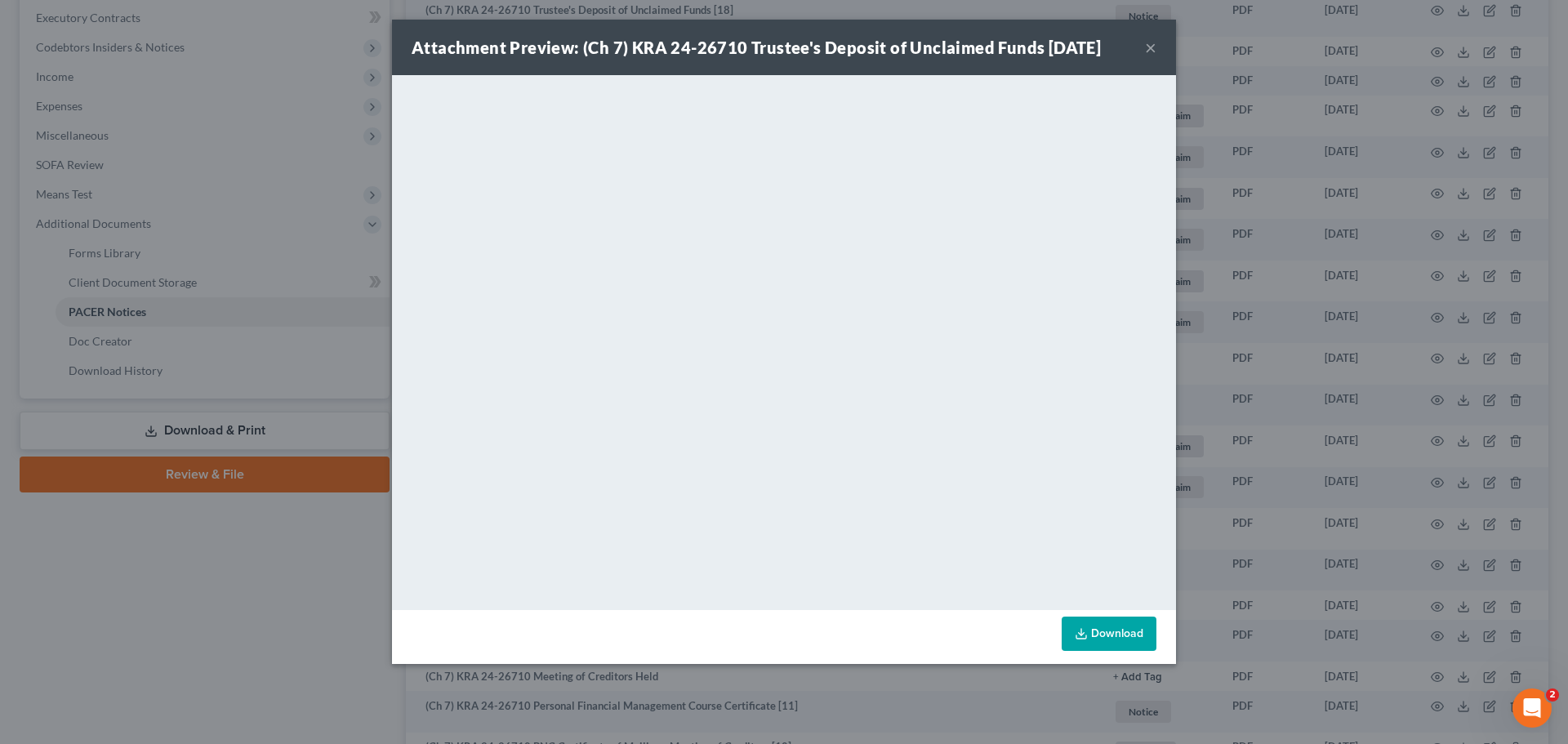
click at [1150, 48] on button "×" at bounding box center [1150, 47] width 11 height 20
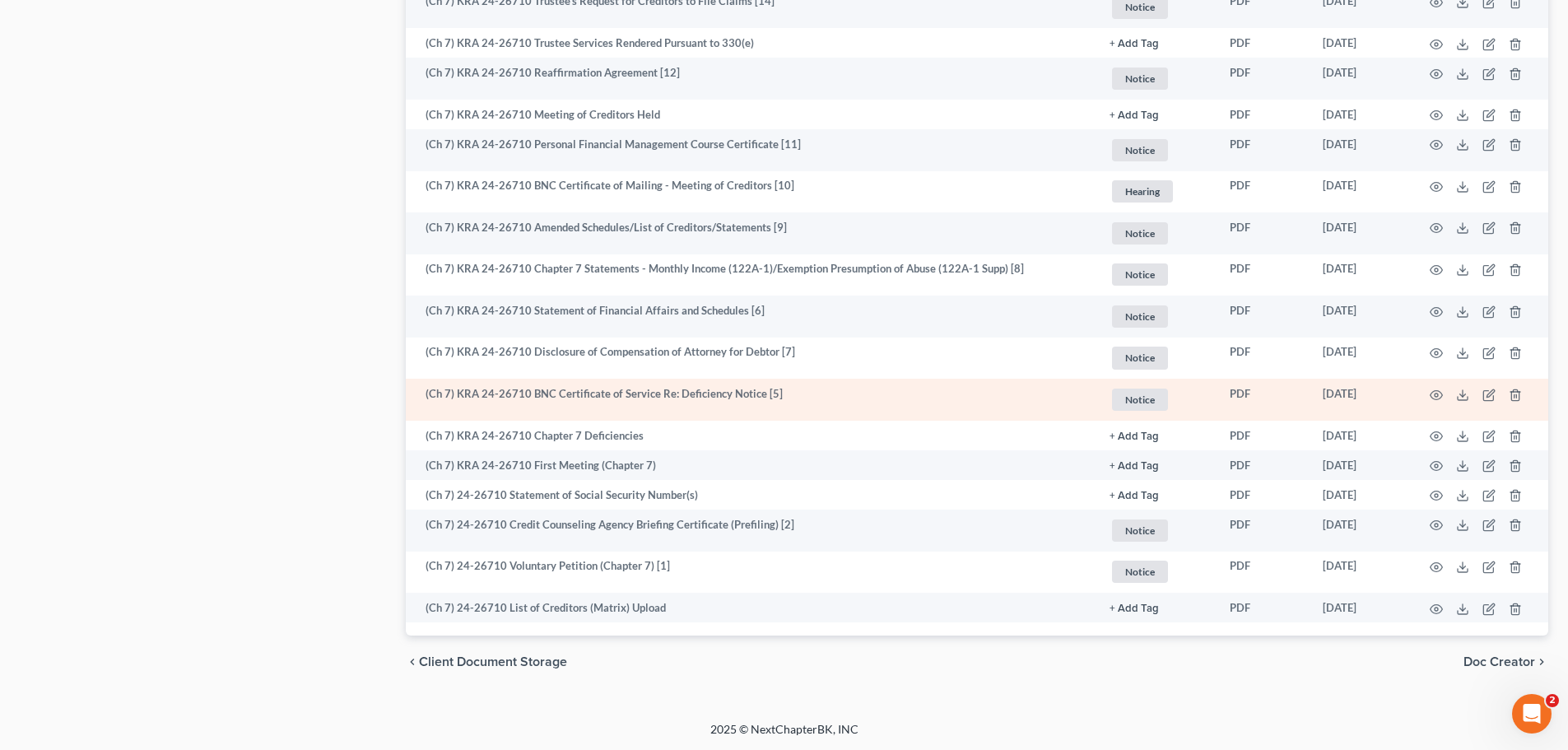
scroll to position [1062, 0]
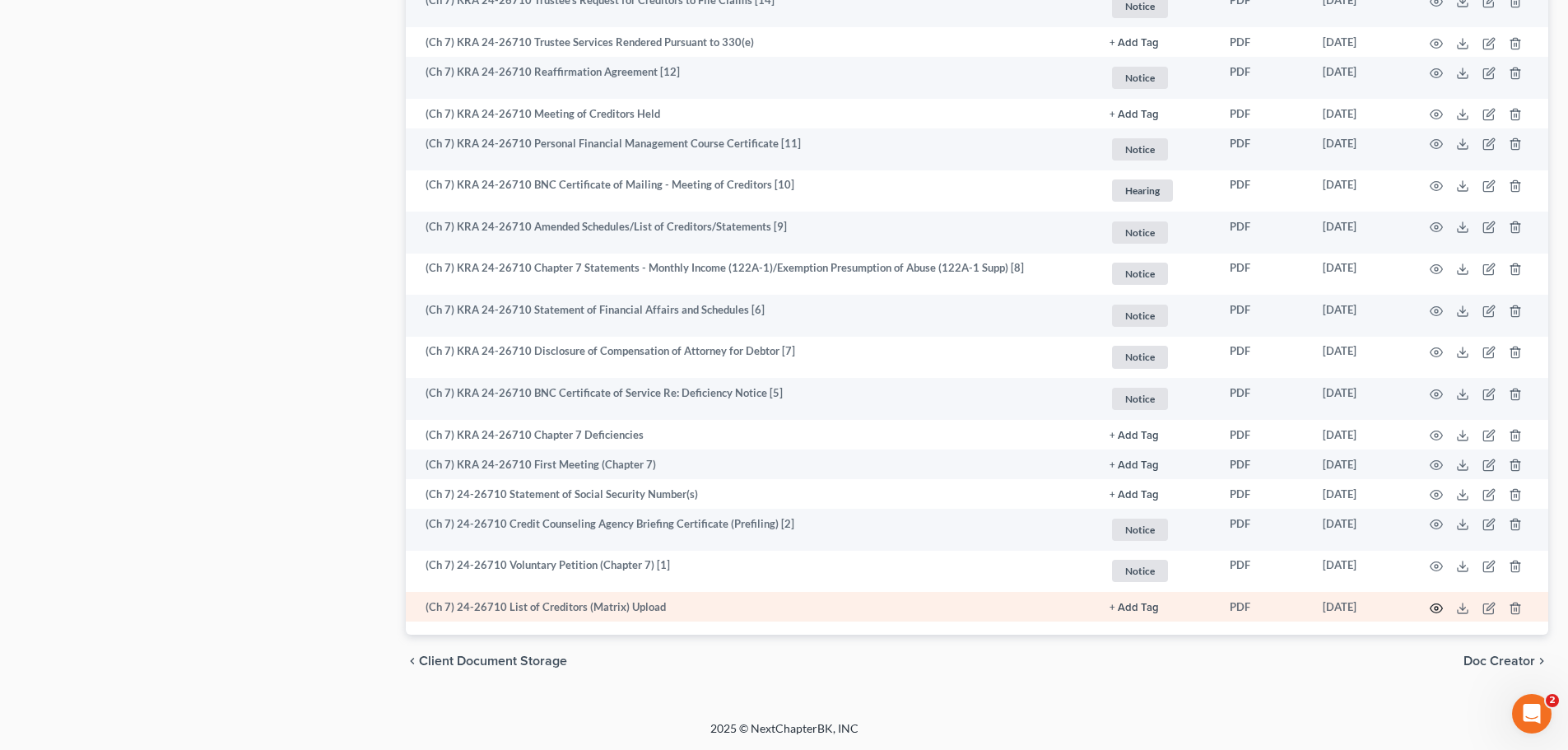
click at [1440, 604] on icon "button" at bounding box center [1436, 608] width 13 height 13
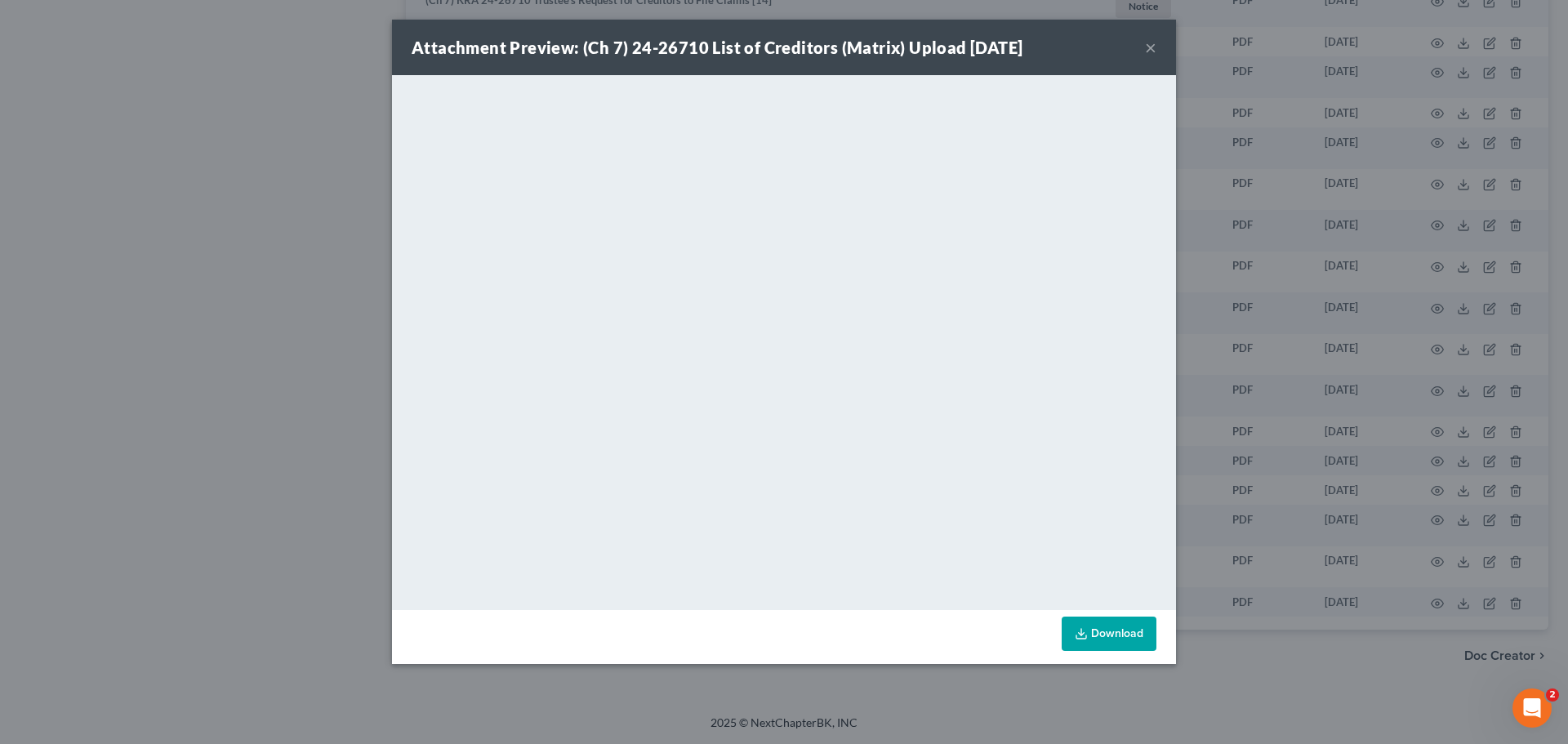
click at [1153, 46] on button "×" at bounding box center [1150, 47] width 11 height 20
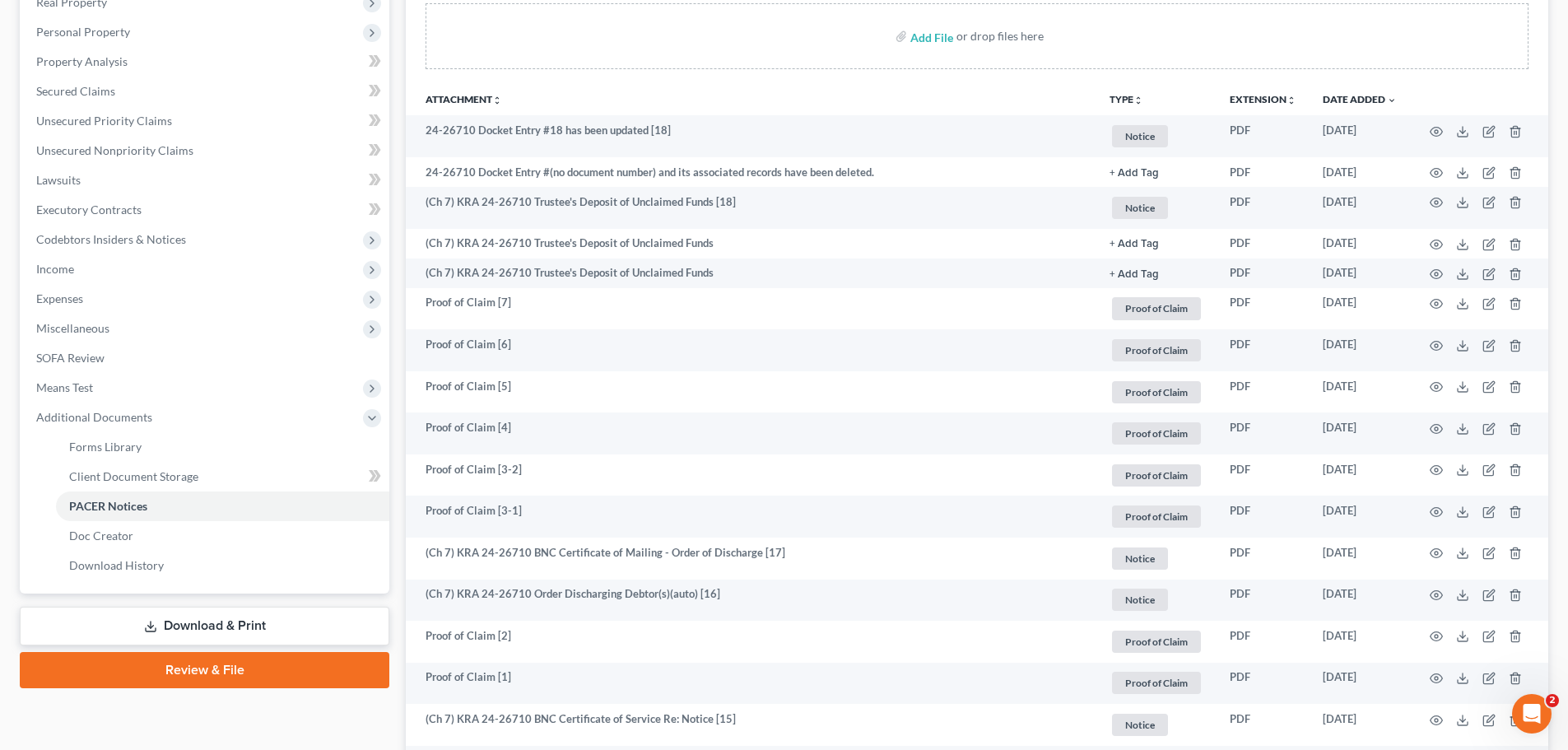
scroll to position [156, 0]
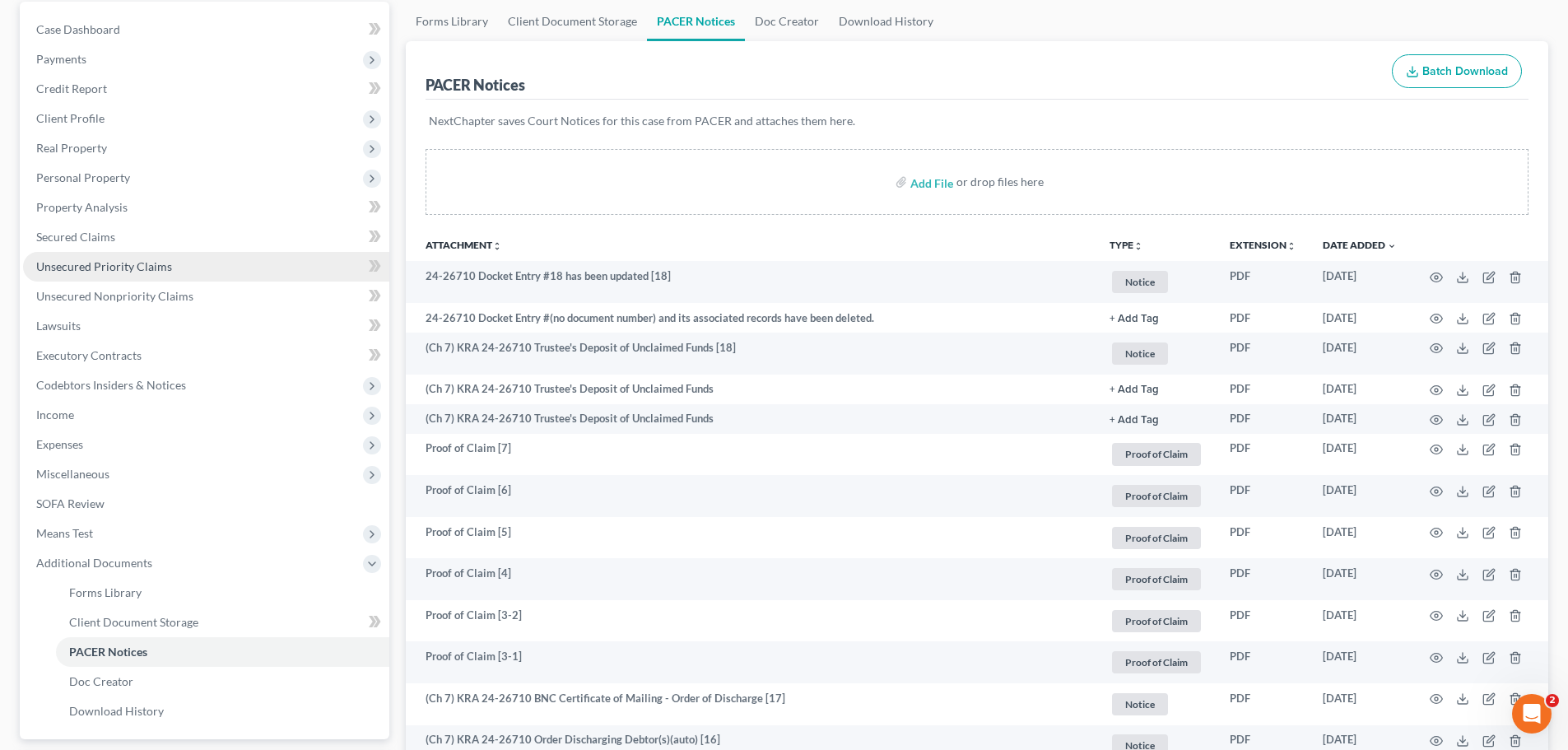
click at [177, 273] on link "Unsecured Priority Claims" at bounding box center [207, 267] width 366 height 30
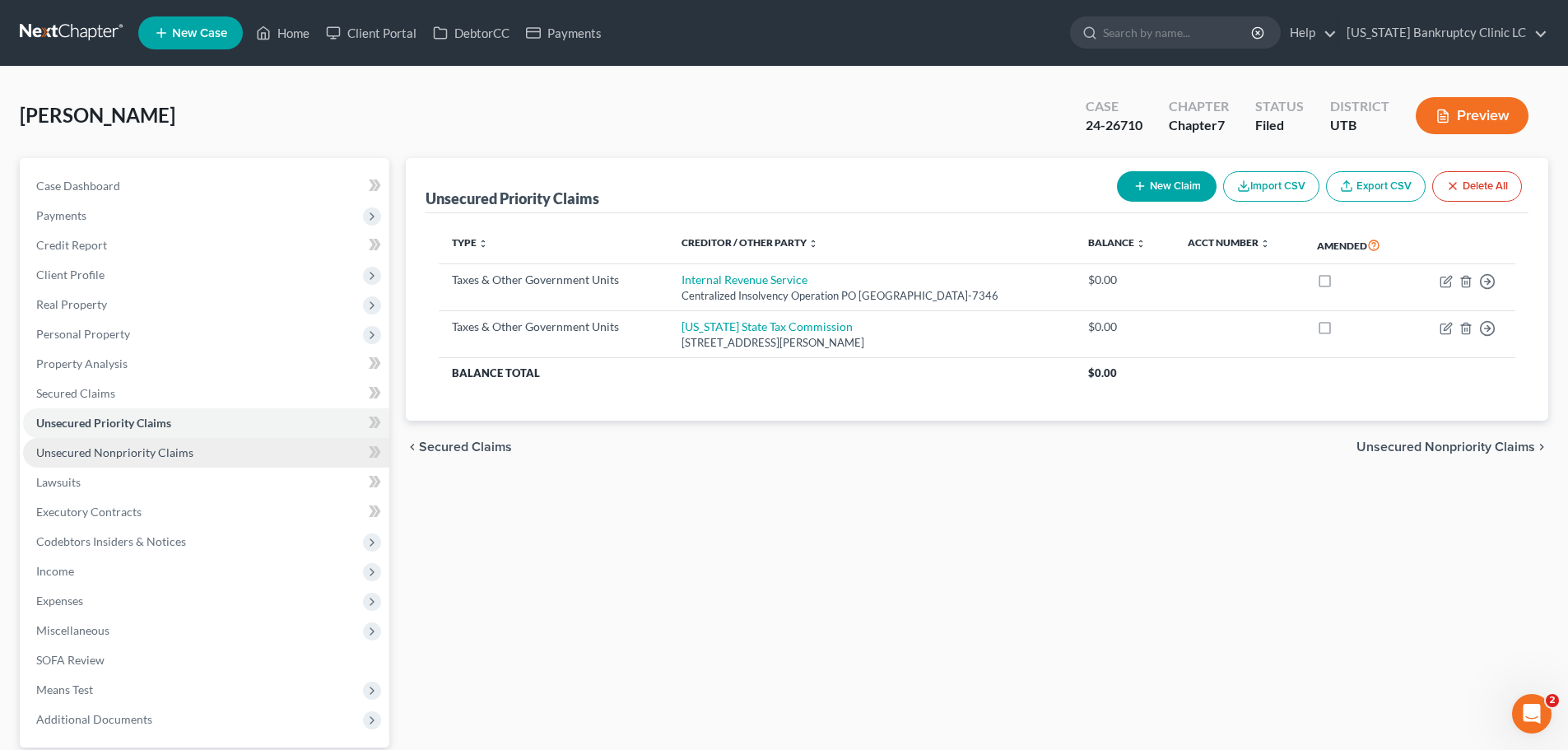
click at [149, 454] on span "Unsecured Nonpriority Claims" at bounding box center [115, 452] width 157 height 14
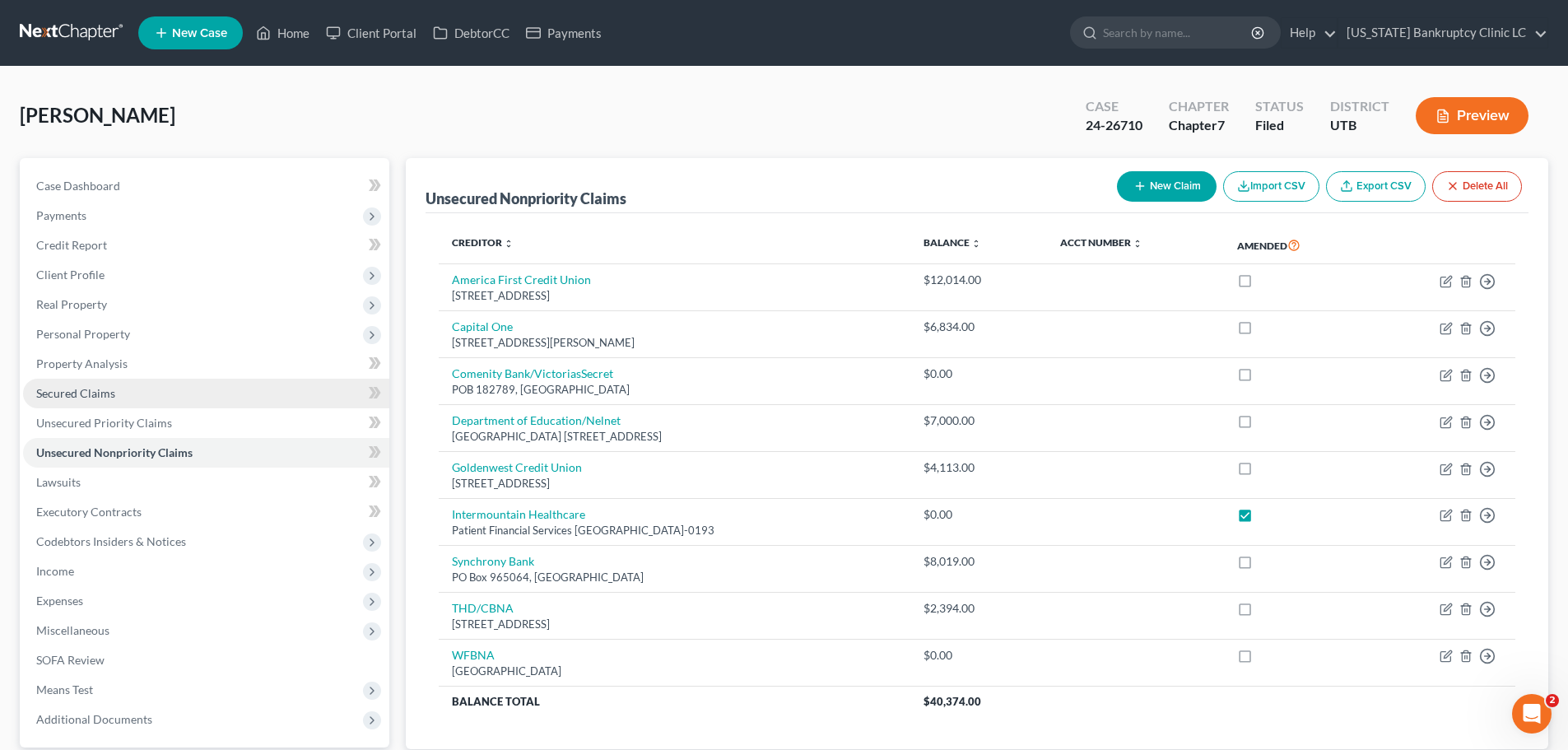
click at [129, 388] on link "Secured Claims" at bounding box center [207, 394] width 366 height 30
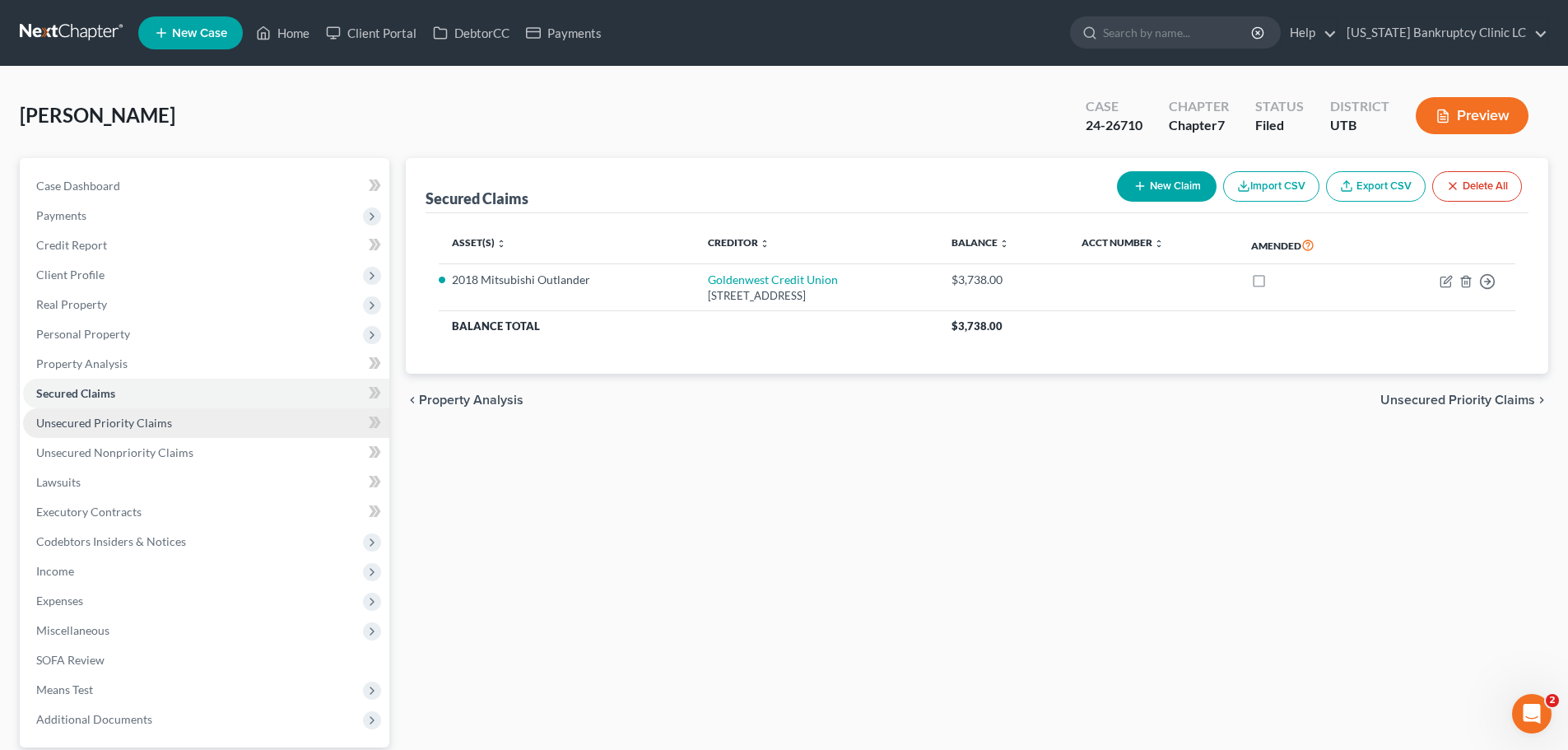
click at [162, 418] on span "Unsecured Priority Claims" at bounding box center [104, 422] width 136 height 14
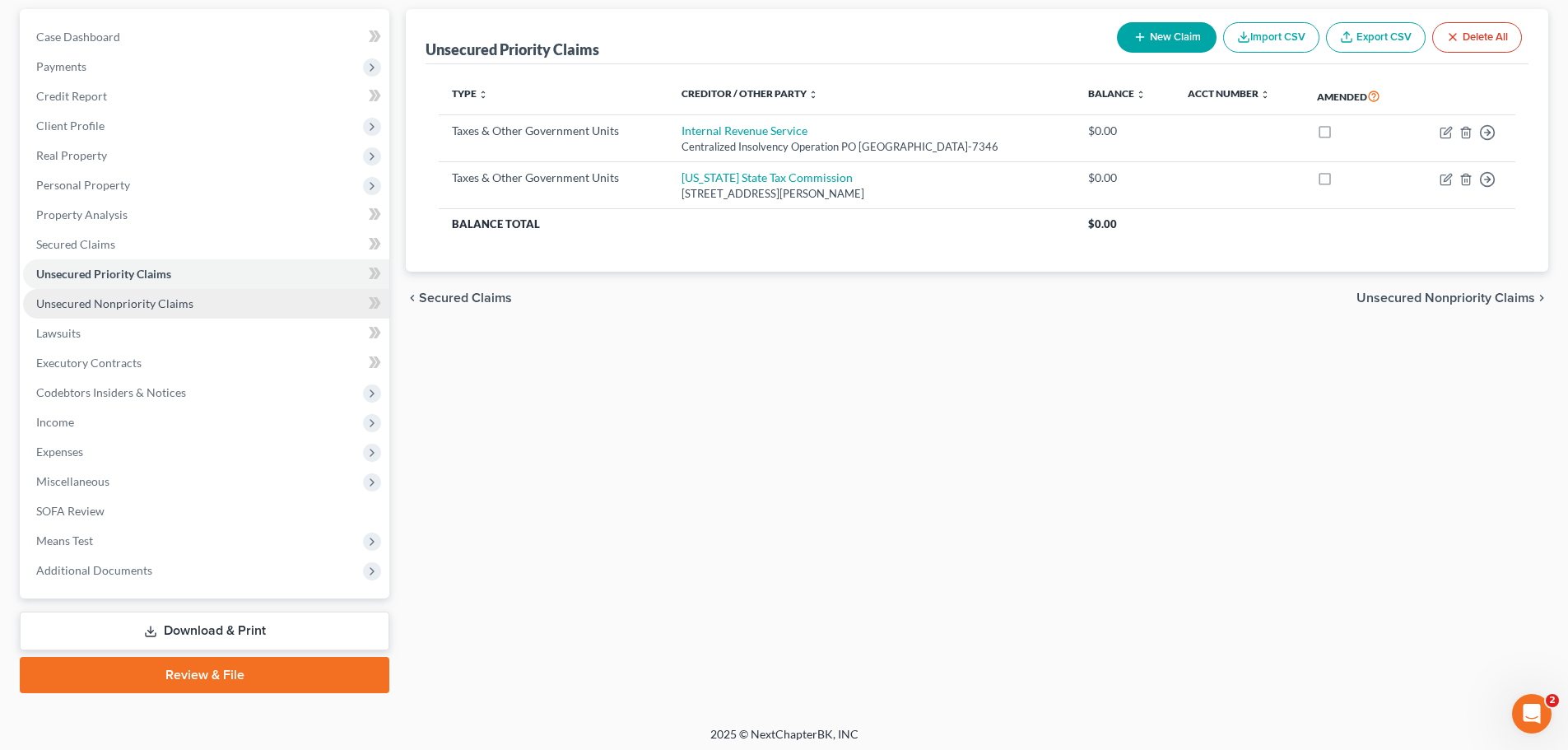
scroll to position [155, 0]
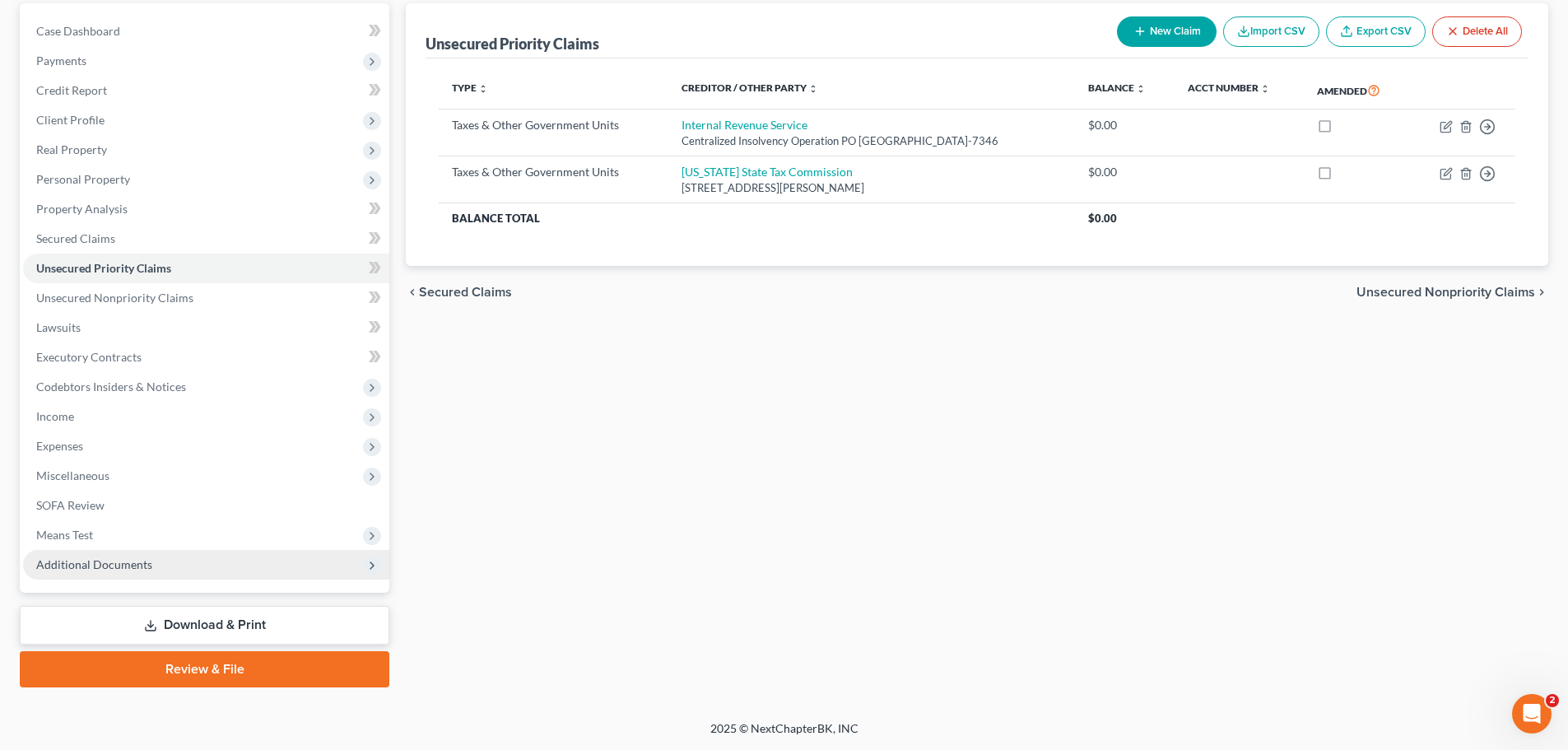
click at [114, 572] on span "Additional Documents" at bounding box center [207, 565] width 366 height 30
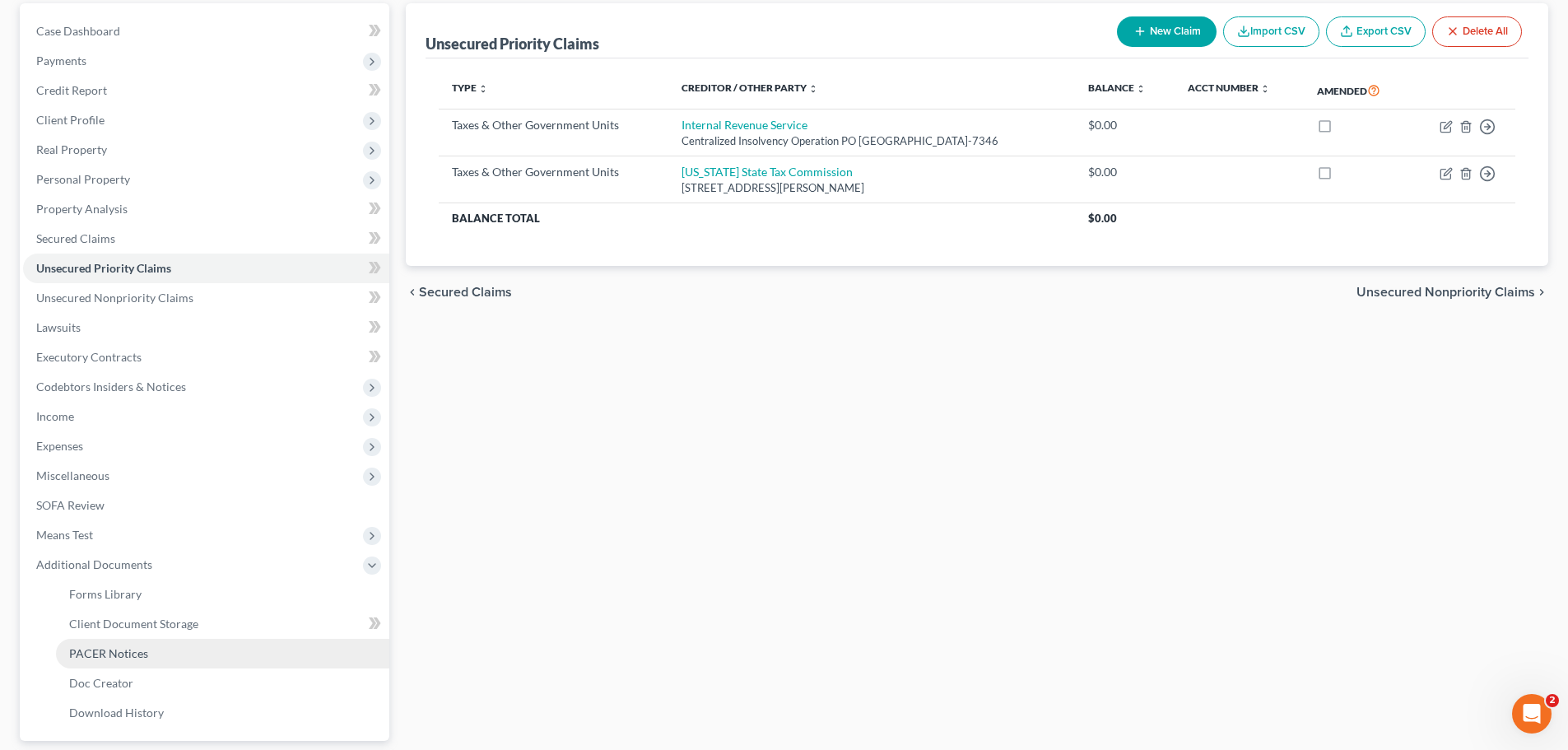
click at [115, 653] on span "PACER Notices" at bounding box center [109, 653] width 79 height 14
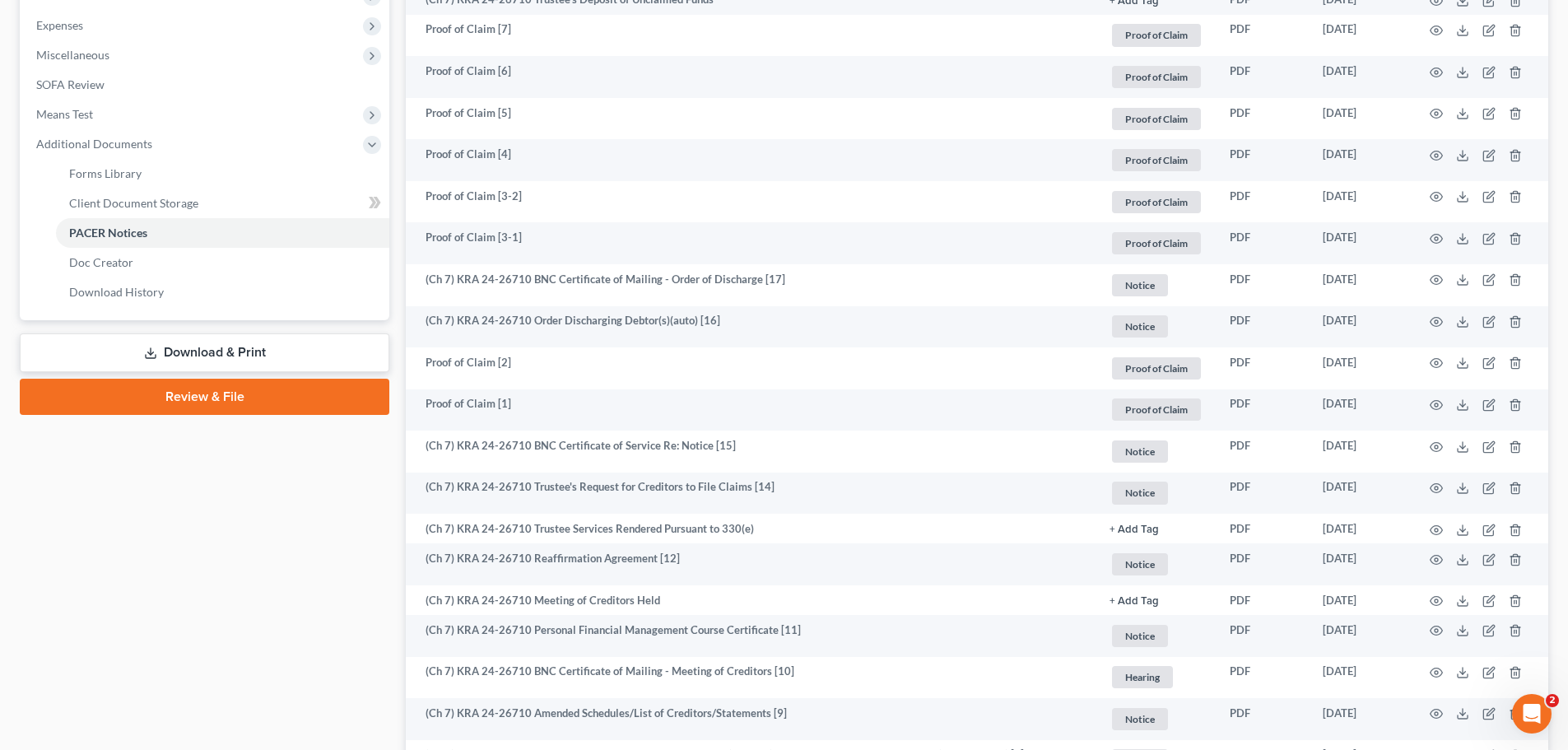
scroll to position [576, 0]
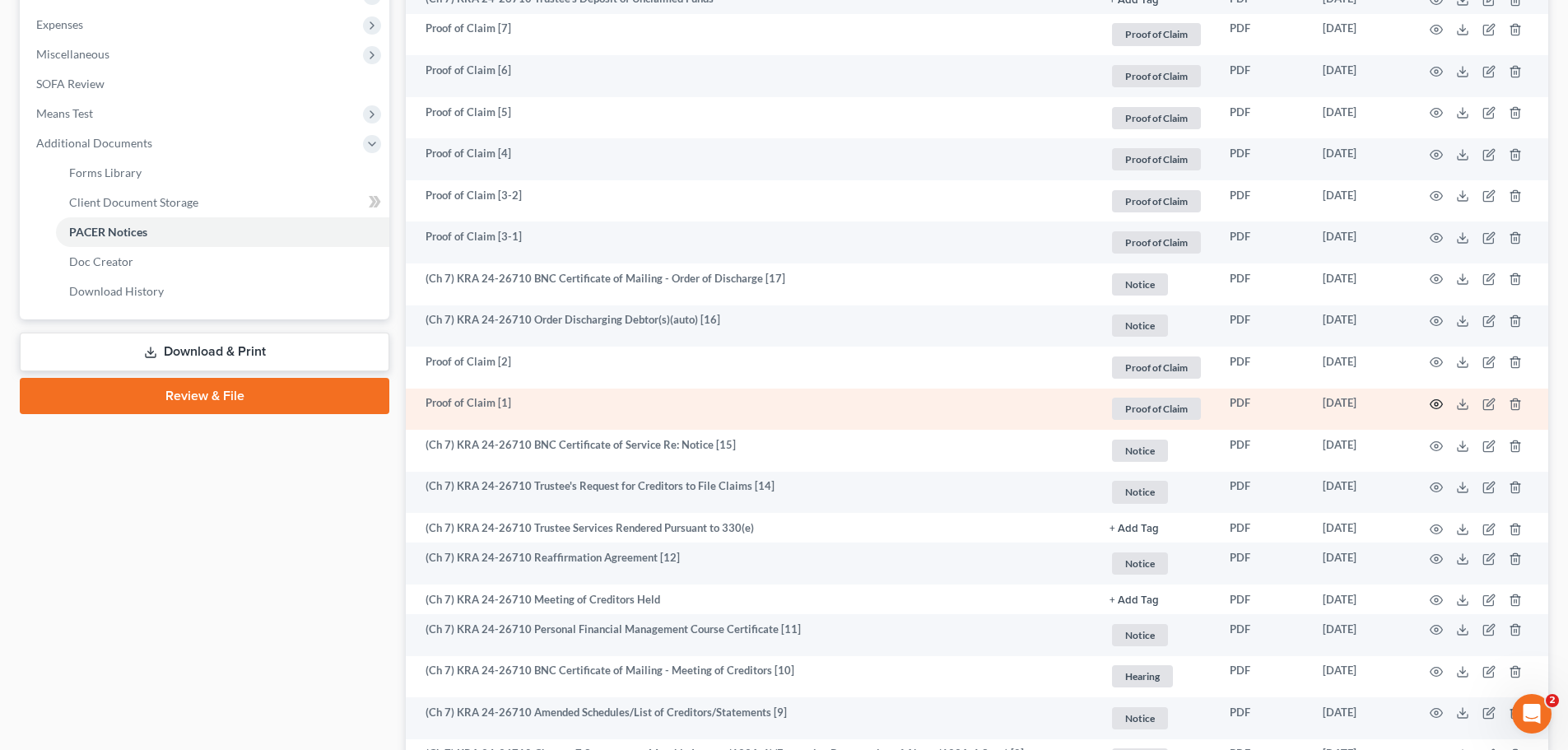
click at [1442, 407] on icon "button" at bounding box center [1436, 404] width 13 height 13
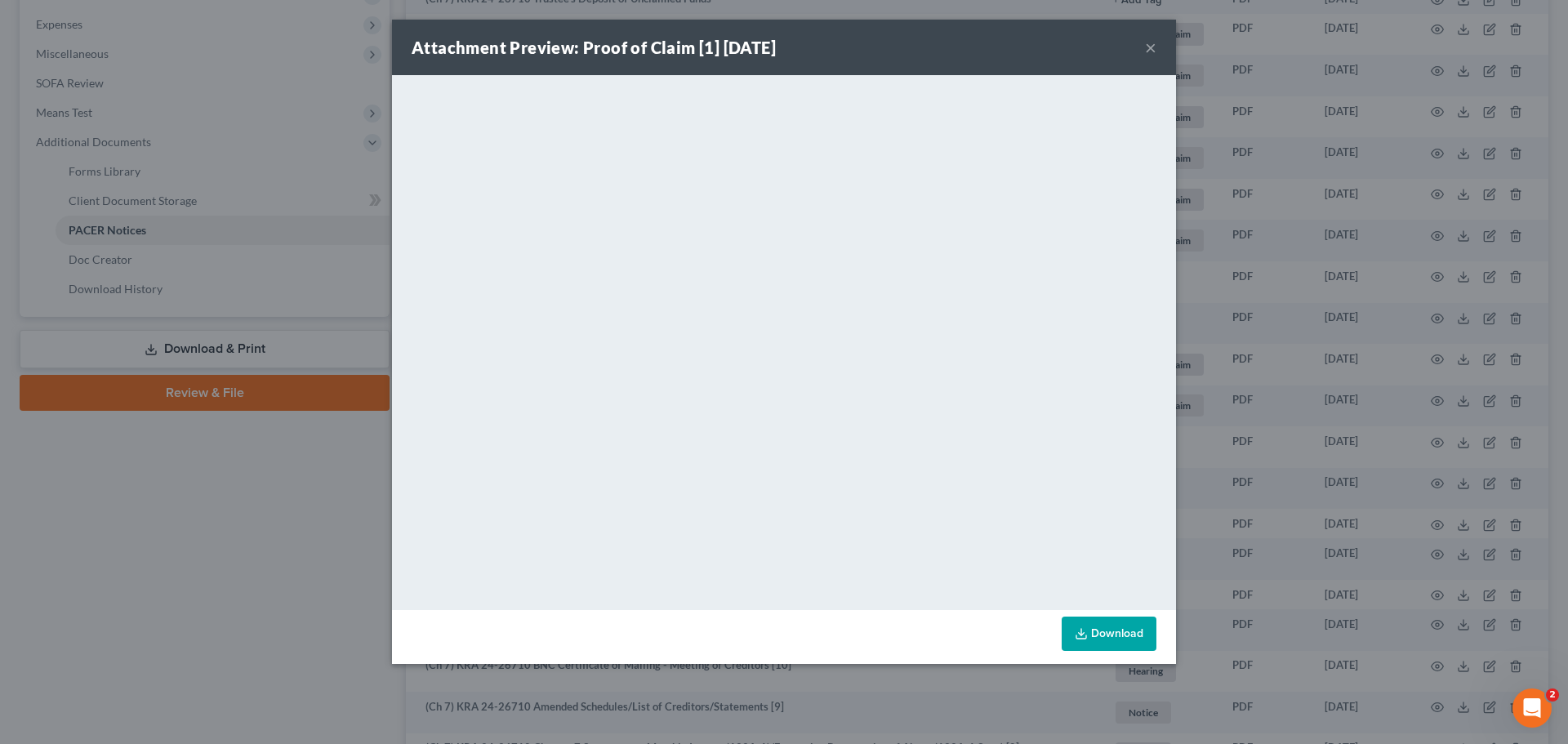
click at [1150, 47] on button "×" at bounding box center [1150, 47] width 11 height 20
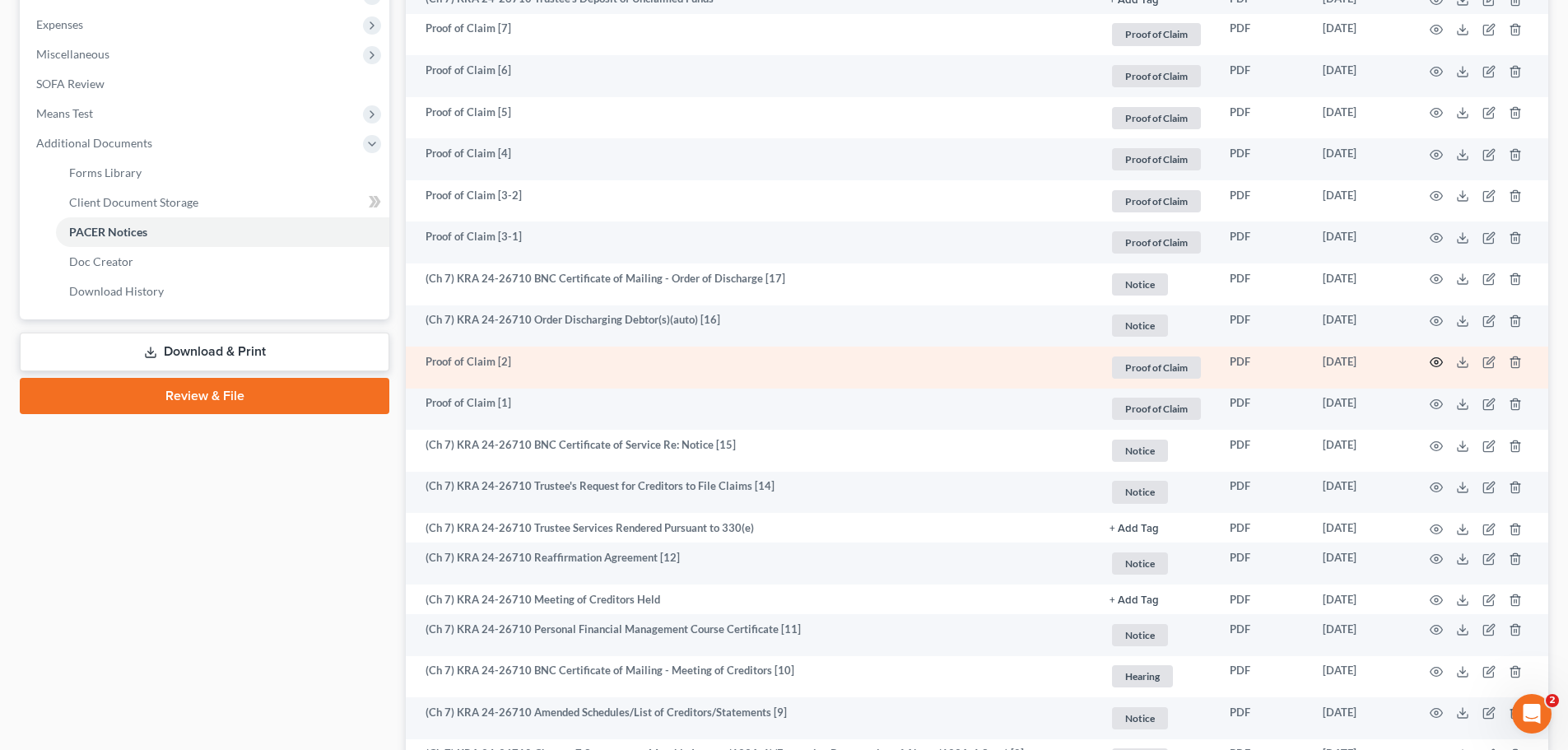
click at [1434, 360] on icon "button" at bounding box center [1436, 362] width 13 height 13
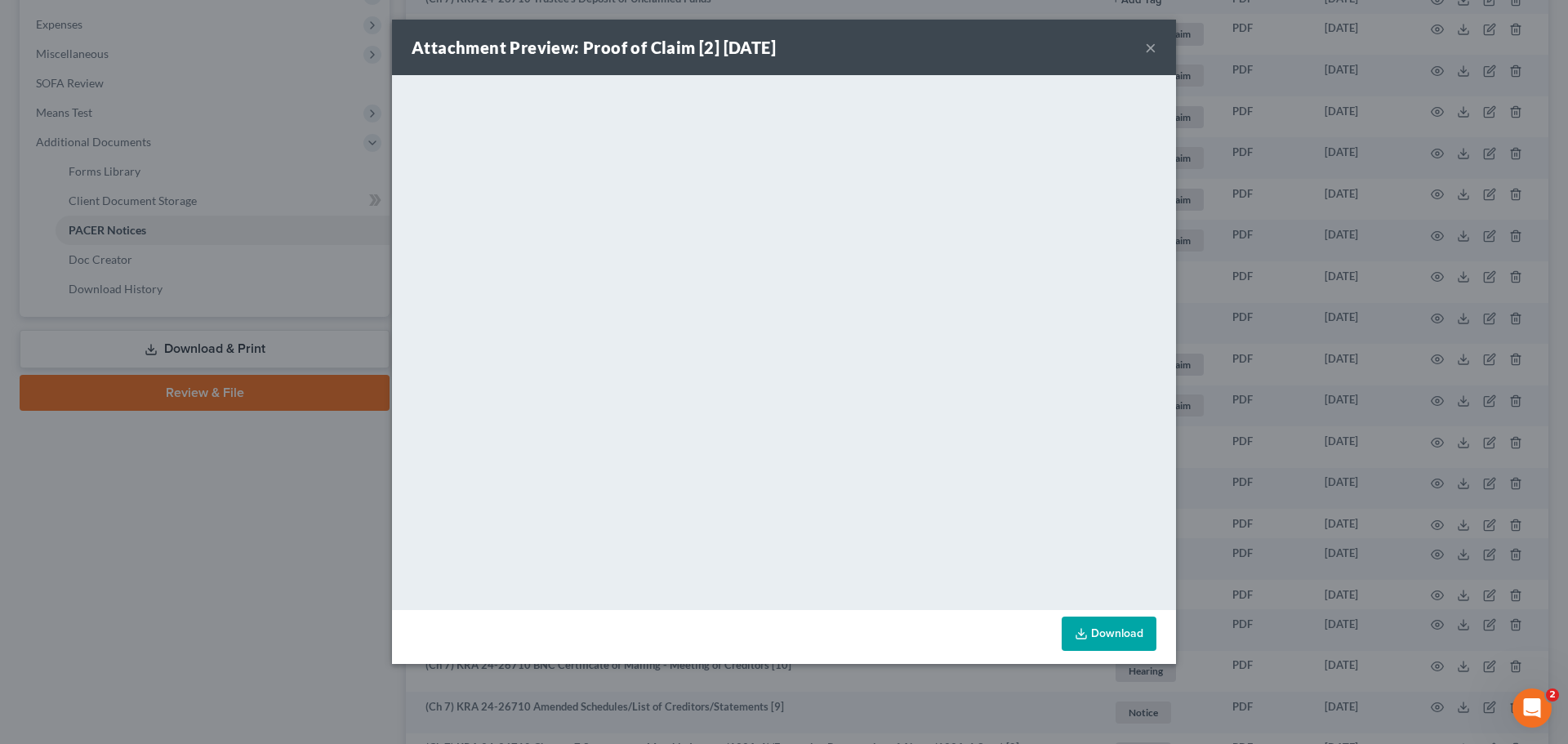
click at [1148, 43] on button "×" at bounding box center [1150, 47] width 11 height 20
